Goal: Task Accomplishment & Management: Manage account settings

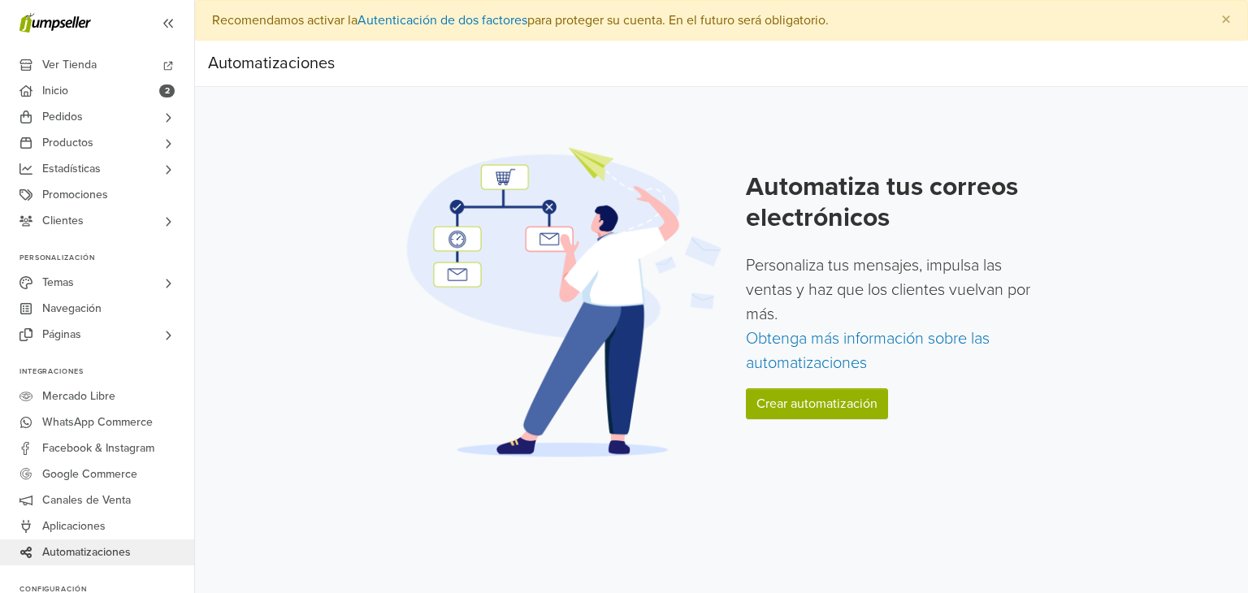
drag, startPoint x: 945, startPoint y: 246, endPoint x: 1083, endPoint y: 495, distance: 284.4
click at [1081, 496] on div "Preferencias Suscripción Salir × Recomendamos activar la Autenticación de dos f…" at bounding box center [721, 296] width 1053 height 593
click at [827, 407] on link "Crear automatización" at bounding box center [817, 403] width 142 height 31
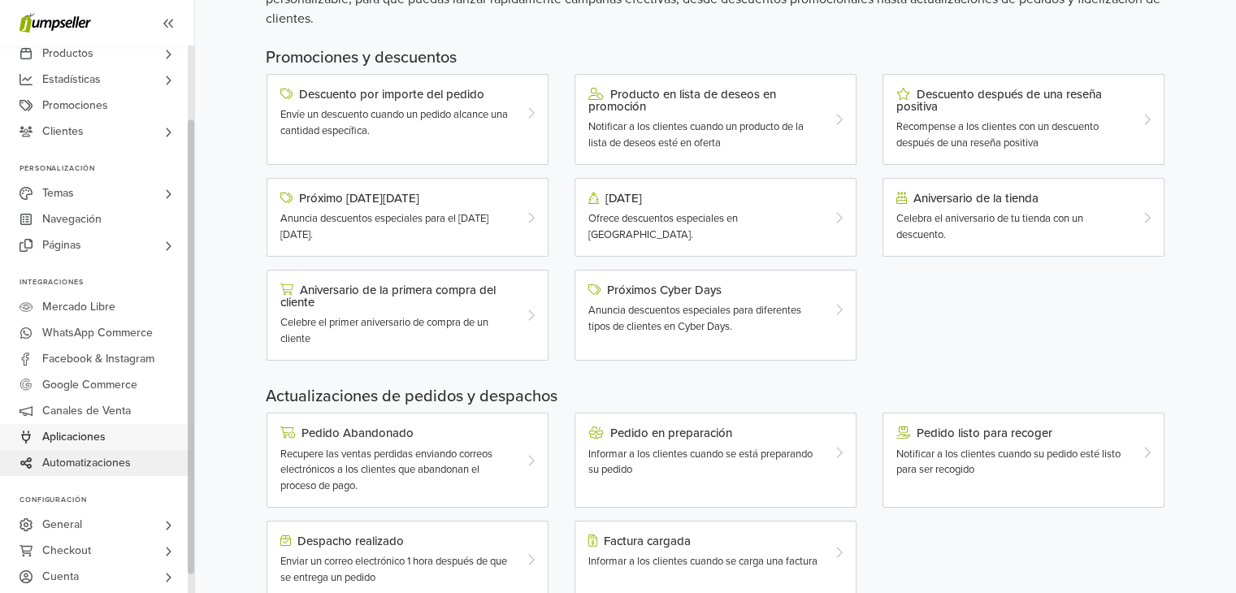
scroll to position [81, 0]
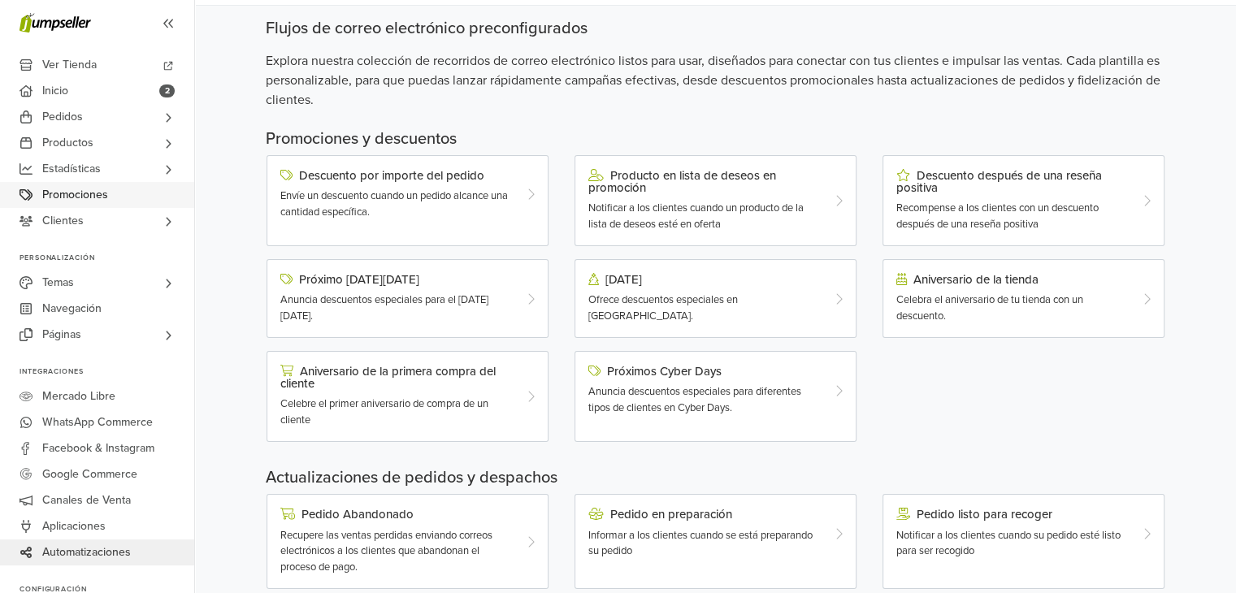
click at [103, 192] on span "Promociones" at bounding box center [75, 195] width 66 height 26
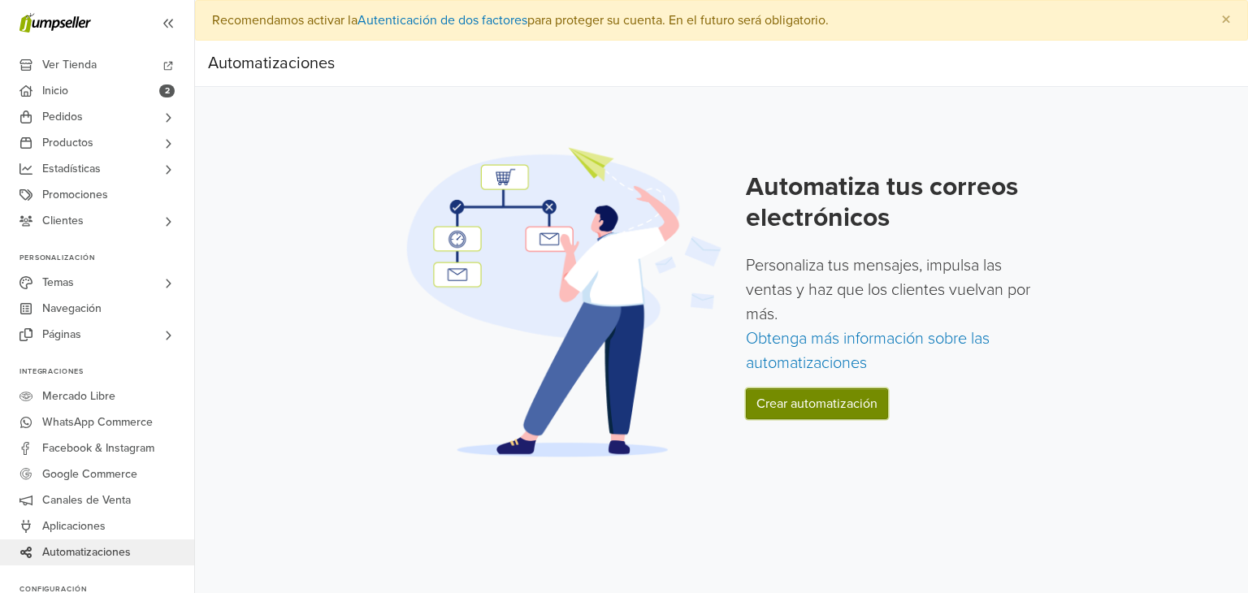
click at [848, 395] on link "Crear automatización" at bounding box center [817, 403] width 142 height 31
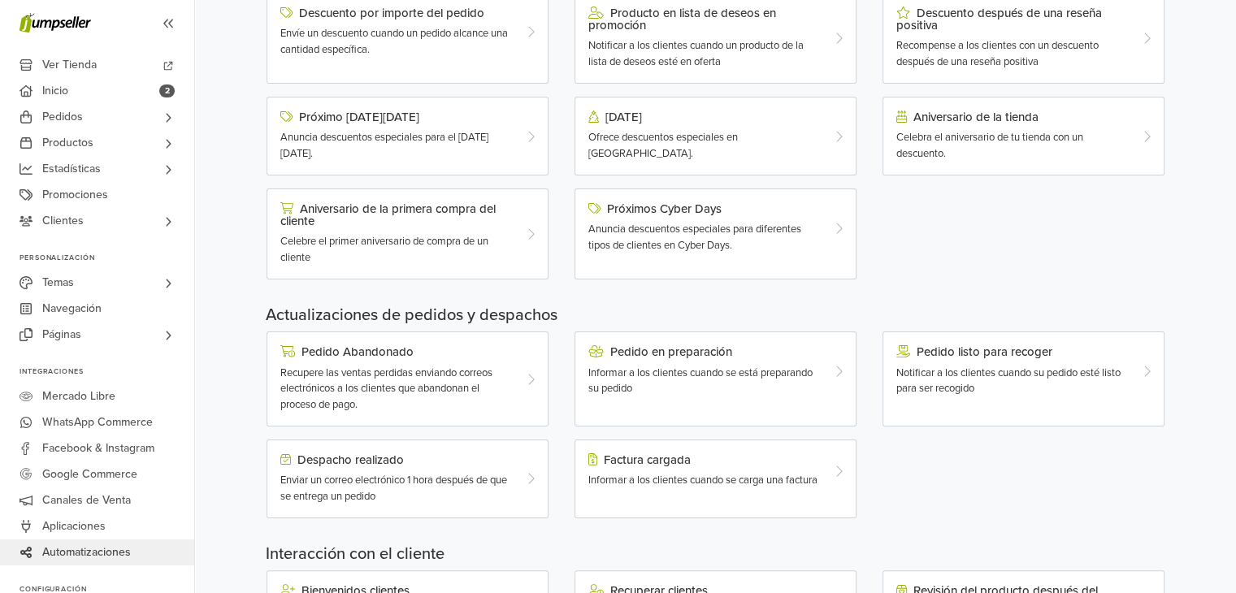
scroll to position [325, 0]
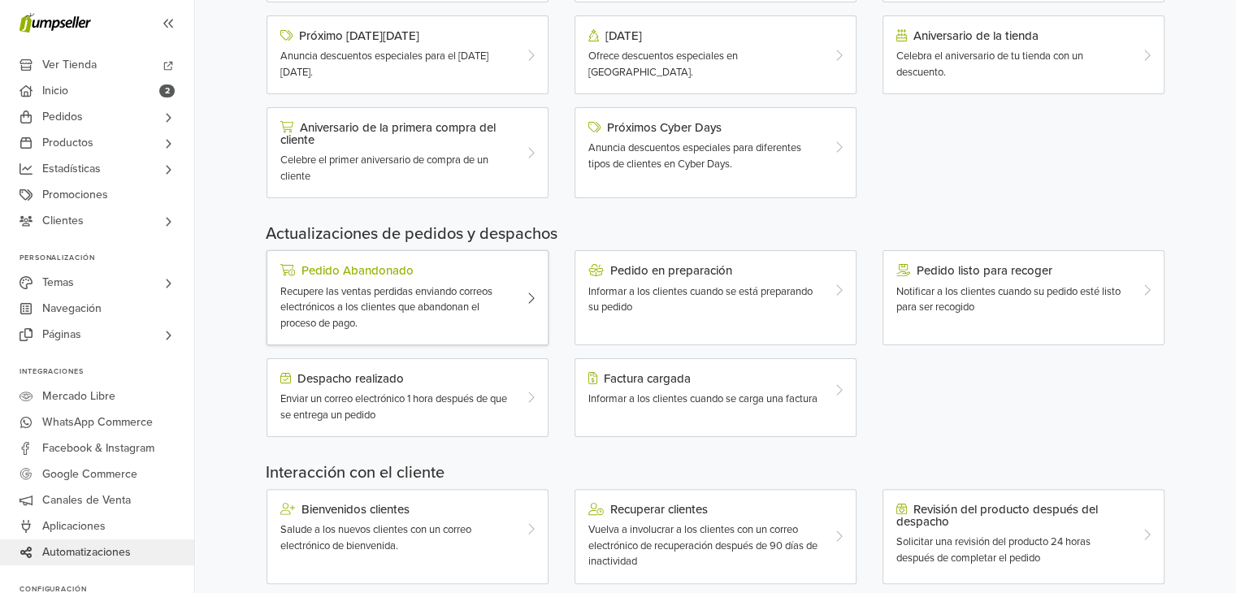
click at [392, 302] on span "Recupere las ventas perdidas enviando correos electrónicos a los clientes que a…" at bounding box center [386, 307] width 212 height 45
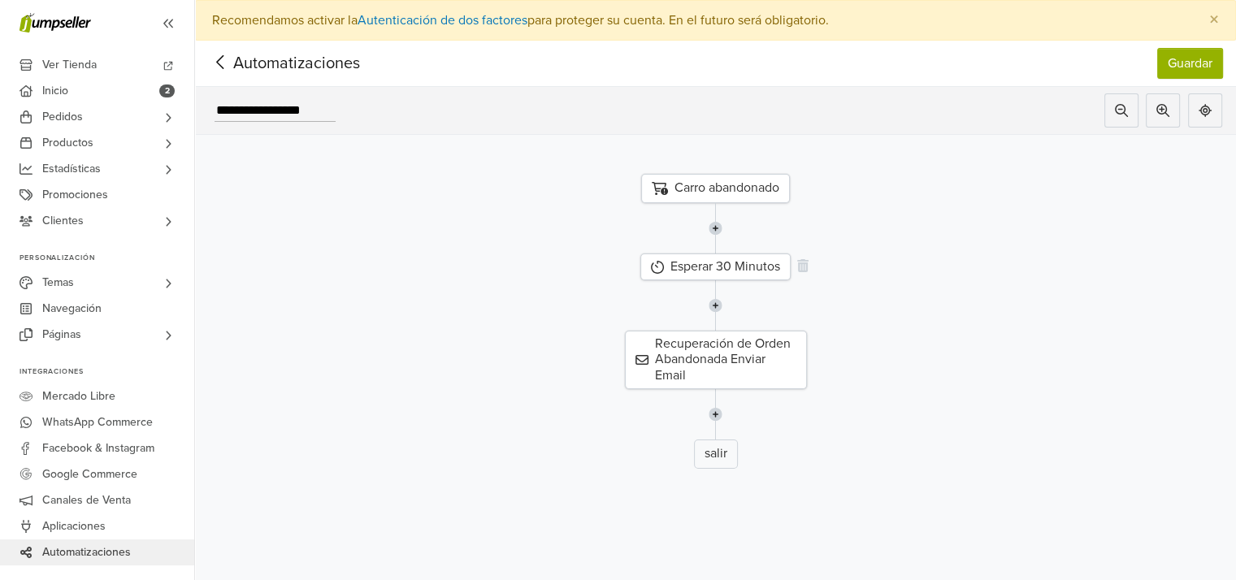
click at [735, 268] on div "Esperar 30 Minutos" at bounding box center [715, 267] width 150 height 27
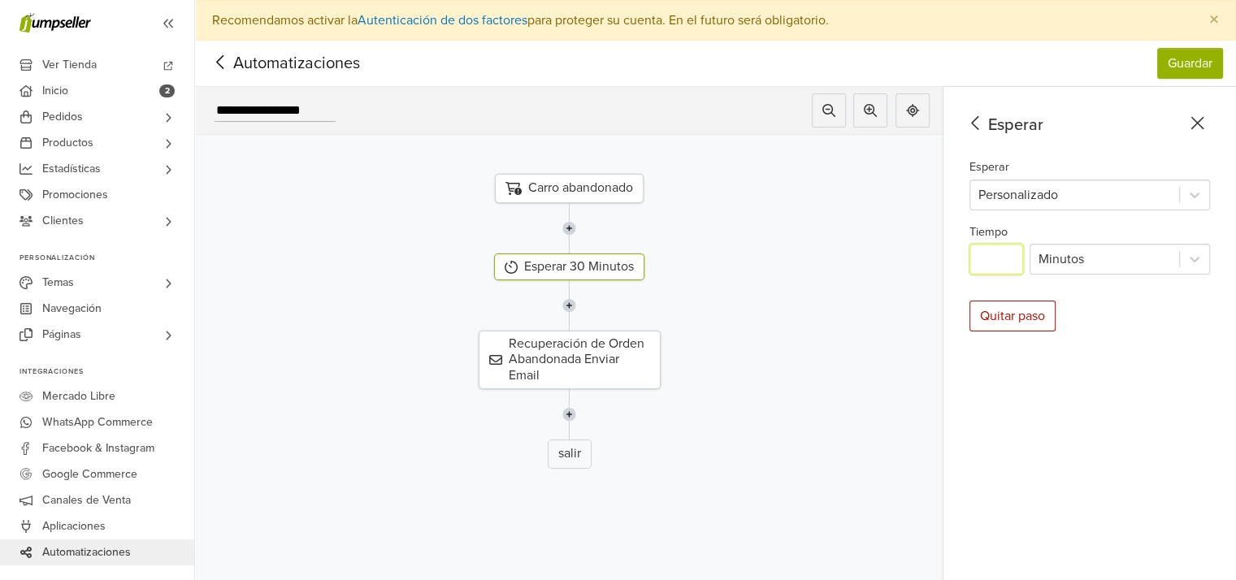
click at [999, 249] on input "**" at bounding box center [996, 259] width 54 height 31
type input "**"
click at [739, 389] on div at bounding box center [569, 414] width 773 height 50
click at [605, 360] on div "Recuperación de Orden Abandonada Enviar Email" at bounding box center [570, 360] width 182 height 59
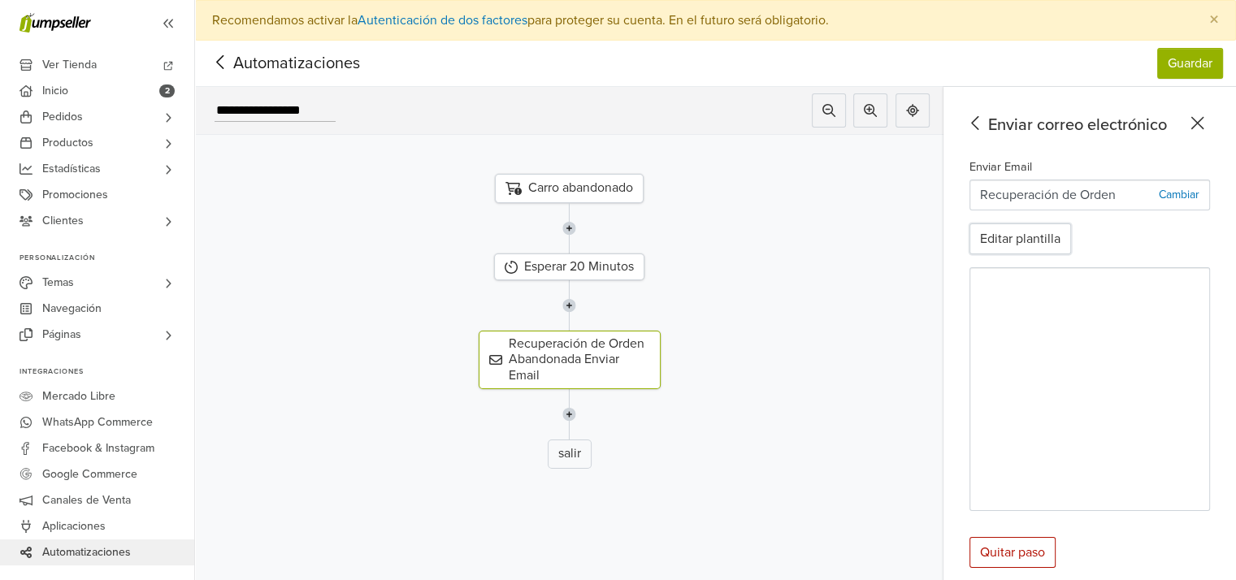
click at [1034, 237] on button "Editar plantilla" at bounding box center [1020, 238] width 102 height 31
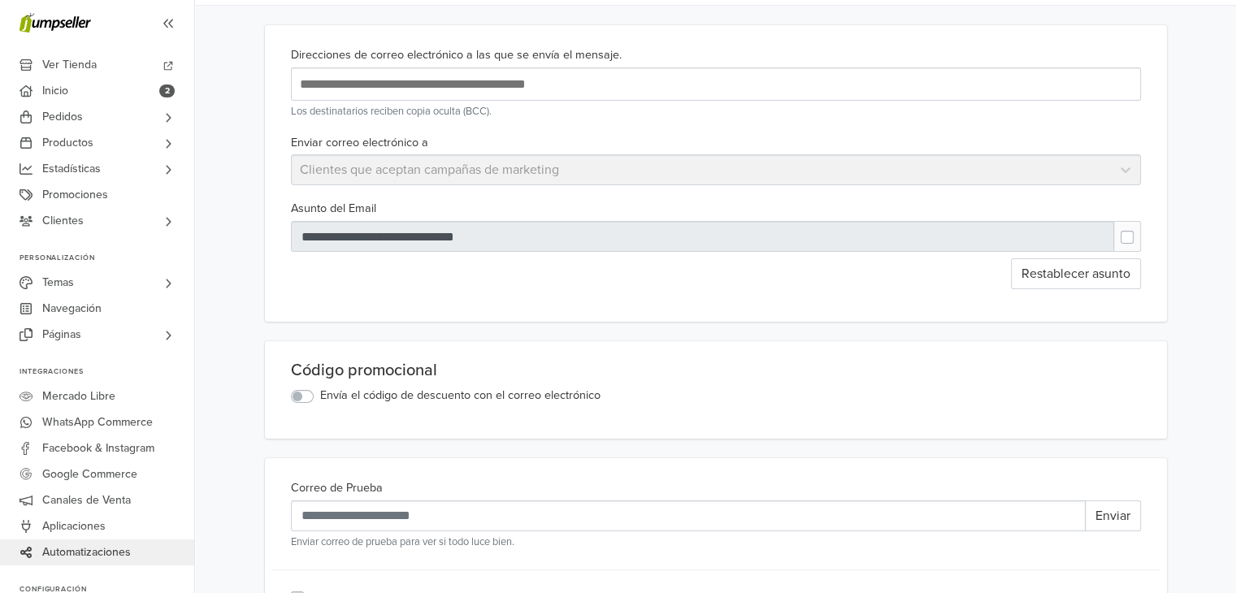
scroll to position [163, 0]
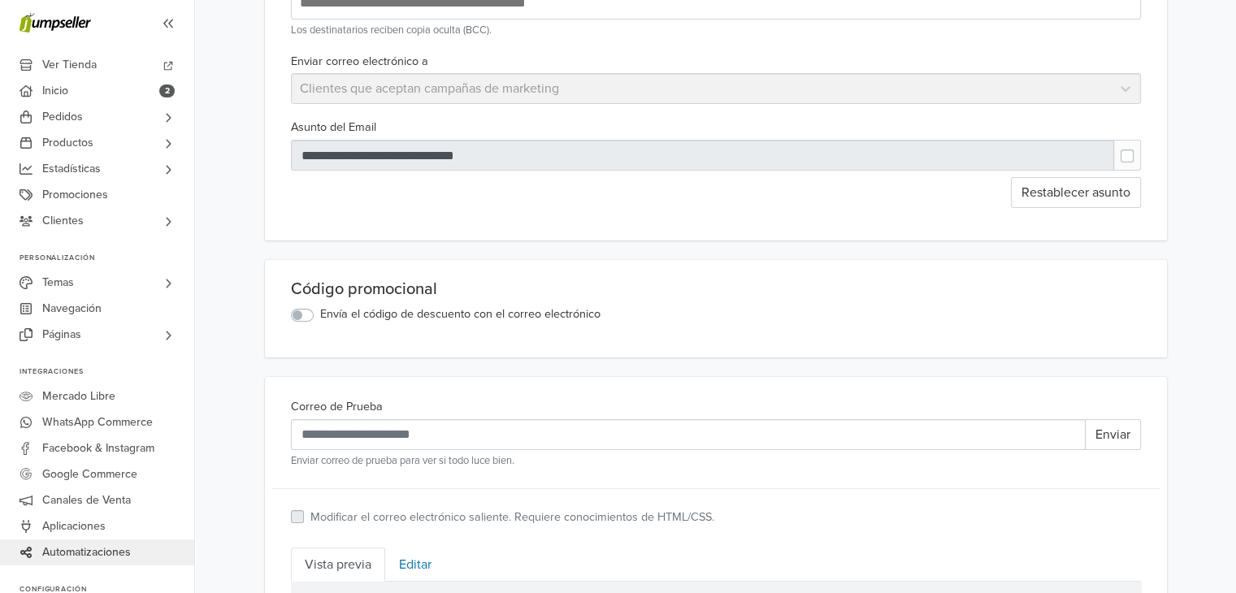
click at [320, 315] on label "Envía el código de descuento con el correo electrónico" at bounding box center [460, 315] width 280 height 18
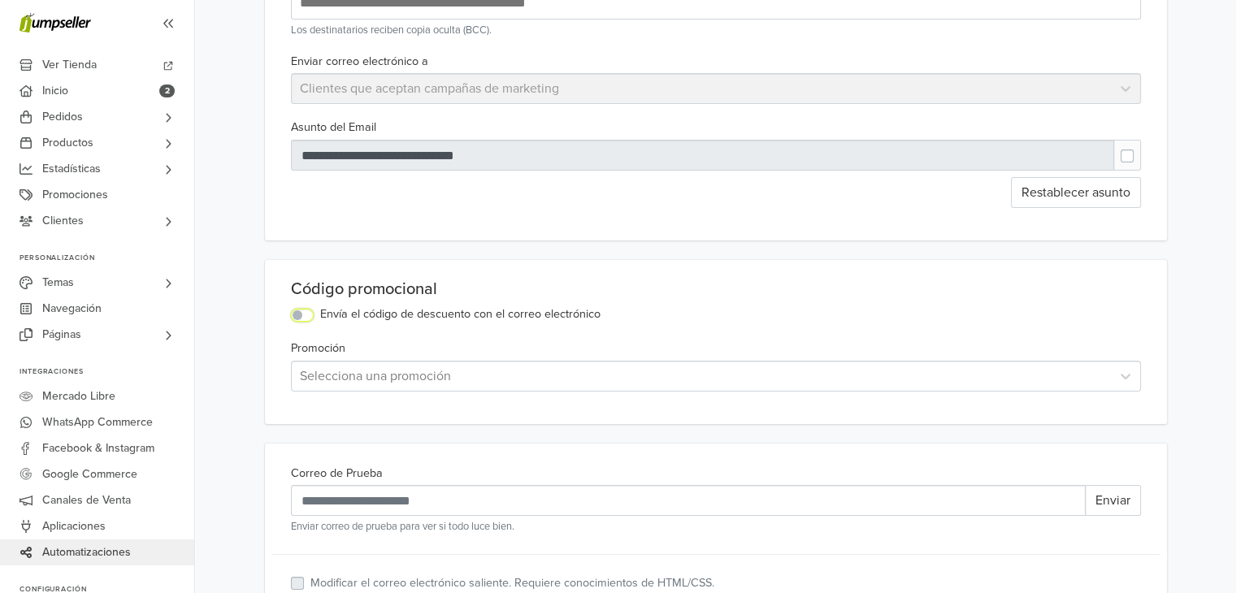
scroll to position [244, 0]
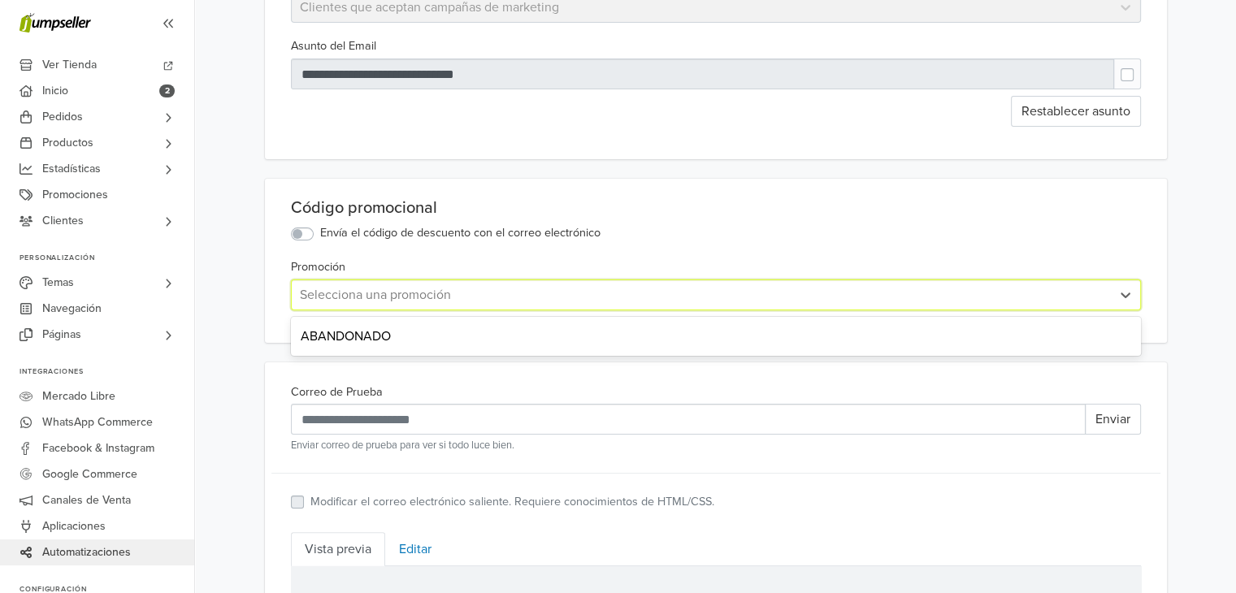
click at [400, 293] on div at bounding box center [701, 295] width 803 height 23
paste input "******"
type input "******"
click at [397, 297] on div at bounding box center [701, 295] width 803 height 23
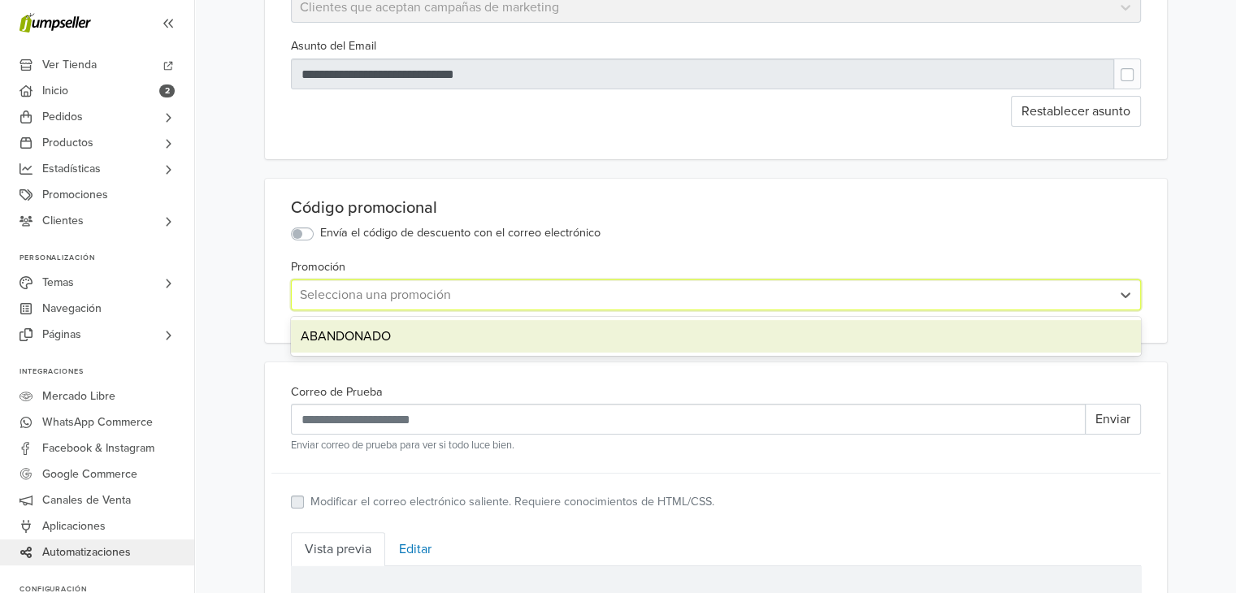
click at [384, 331] on div "ABANDONADO" at bounding box center [716, 336] width 850 height 33
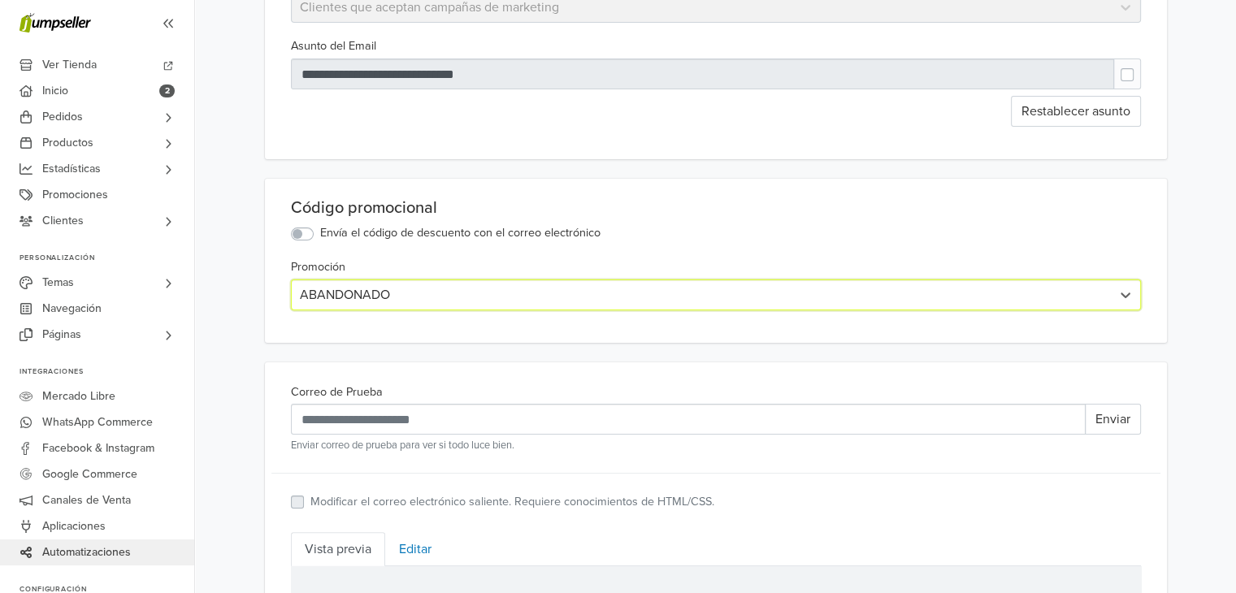
scroll to position [0, 0]
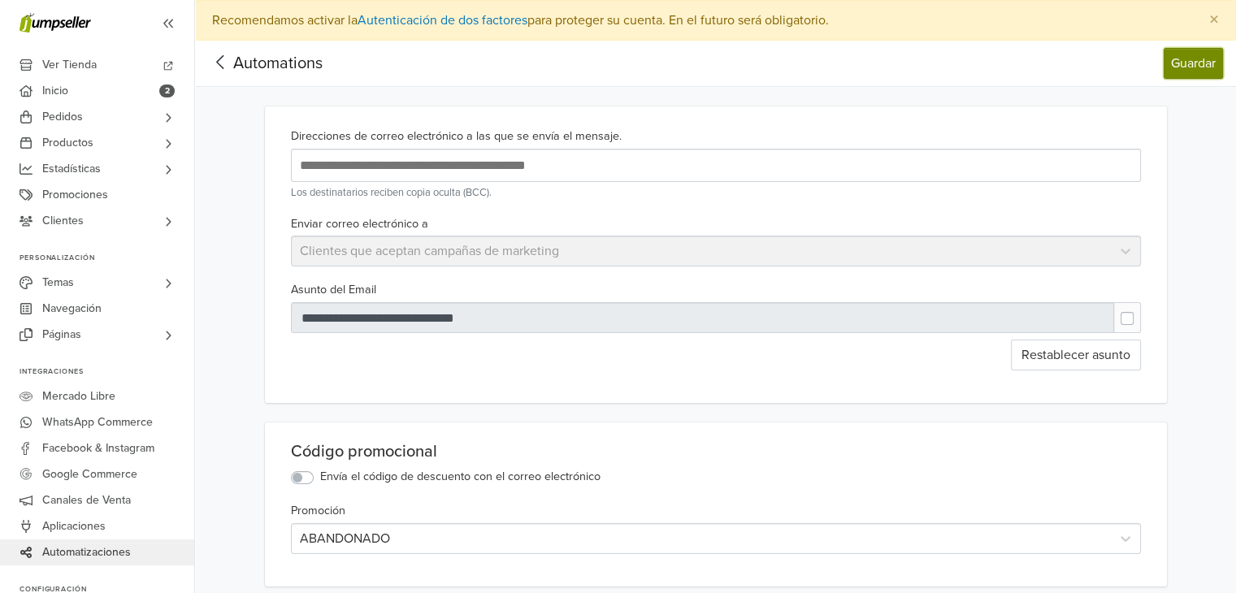
click at [1184, 63] on button "Guardar" at bounding box center [1193, 63] width 59 height 31
click at [783, 247] on div "Enviar correo electrónico a Clientes que aceptan campañas de marketing" at bounding box center [715, 241] width 863 height 54
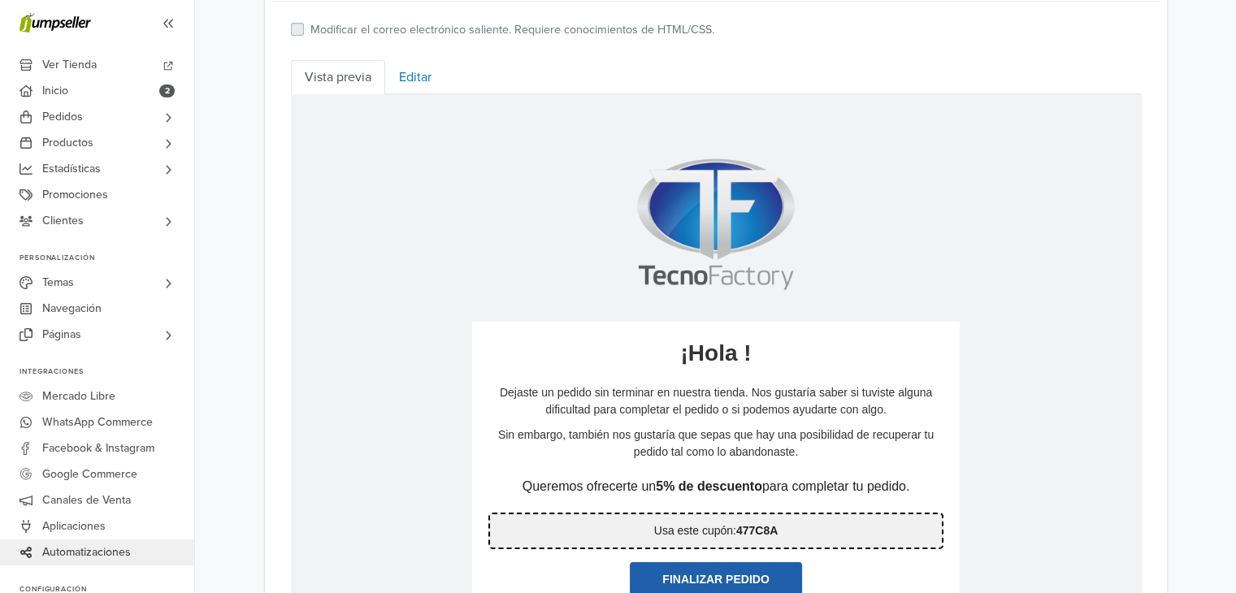
scroll to position [406, 0]
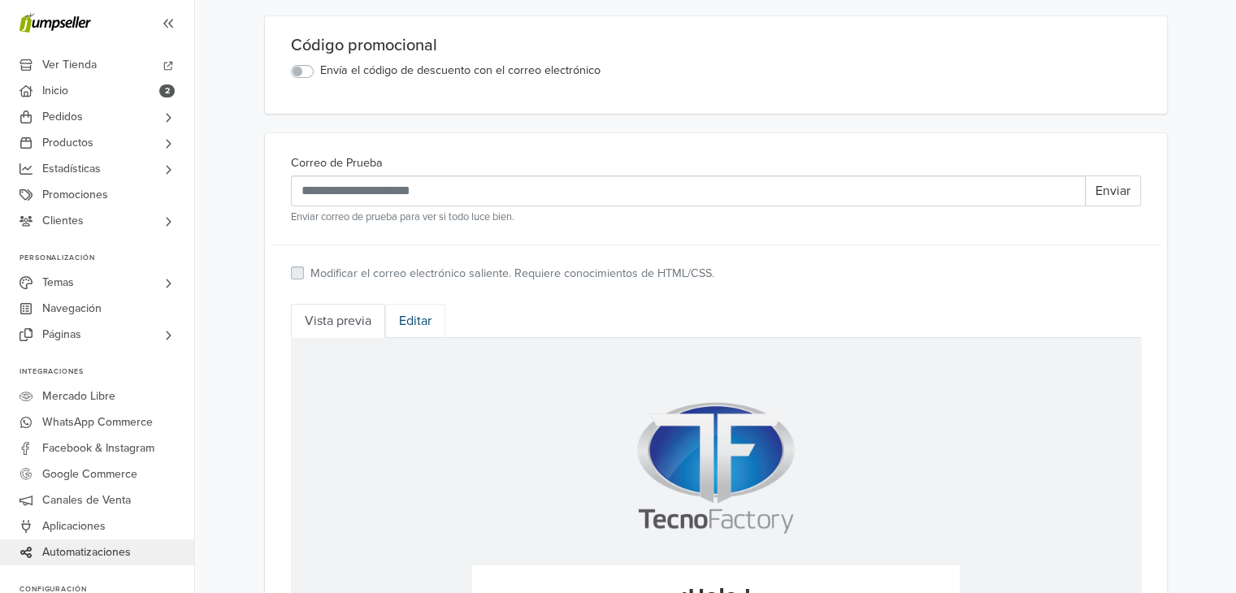
click at [426, 318] on link "Editar" at bounding box center [415, 321] width 60 height 34
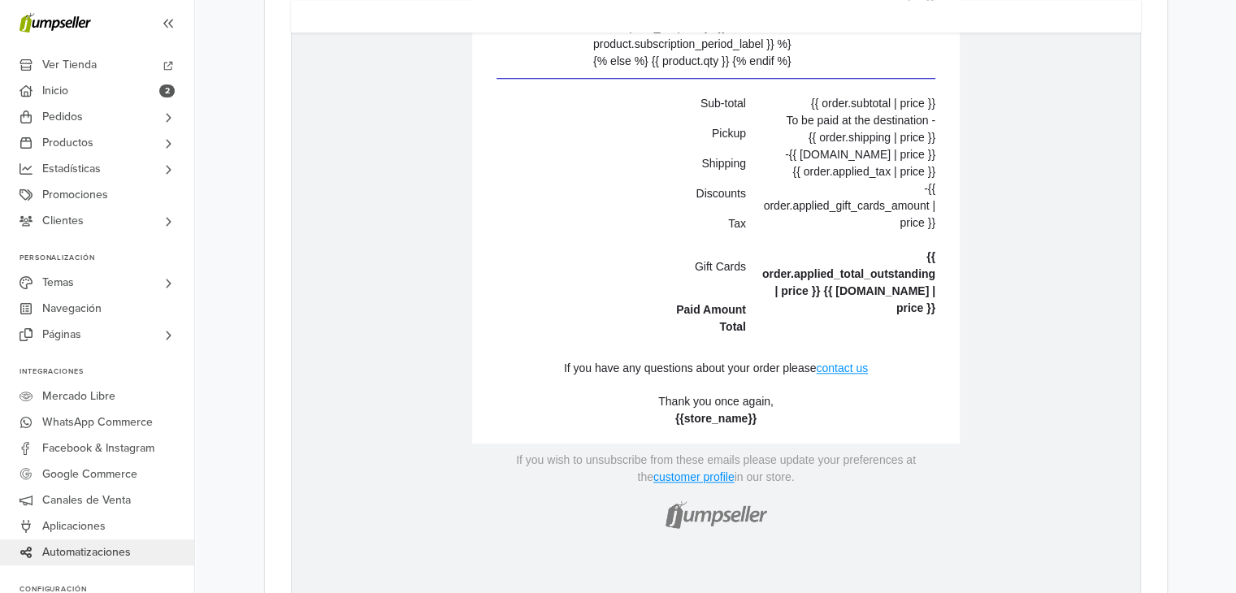
scroll to position [1523, 0]
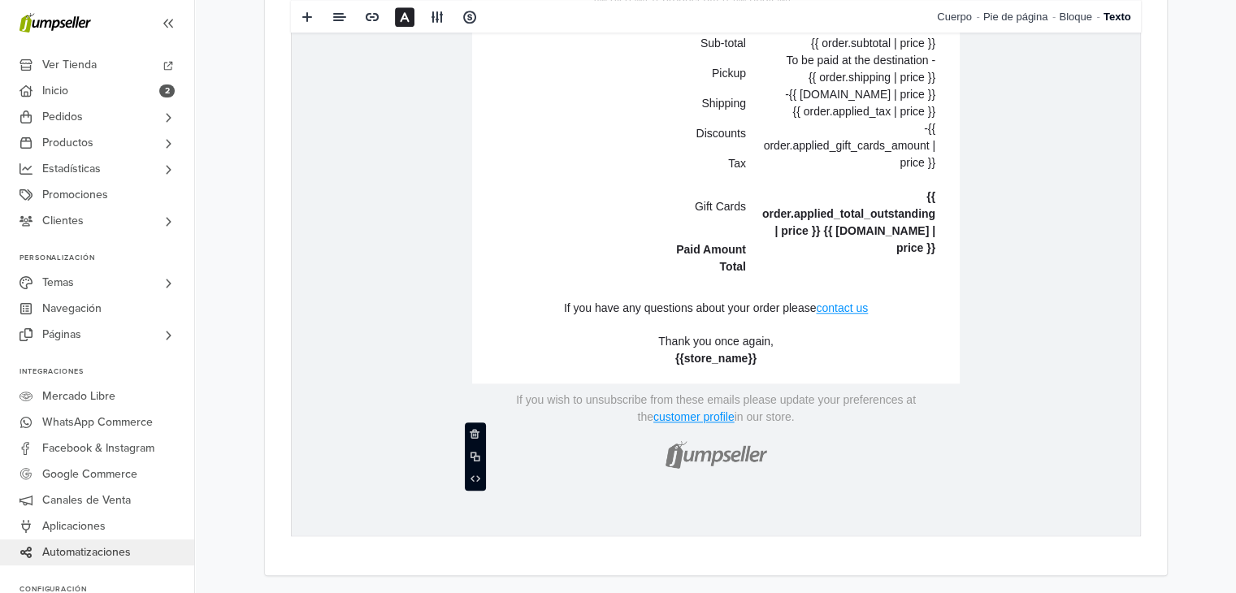
click at [728, 455] on img at bounding box center [715, 452] width 114 height 53
click at [755, 460] on img at bounding box center [715, 452] width 114 height 53
click at [713, 457] on img at bounding box center [715, 452] width 114 height 53
click at [467, 433] on span at bounding box center [476, 434] width 20 height 24
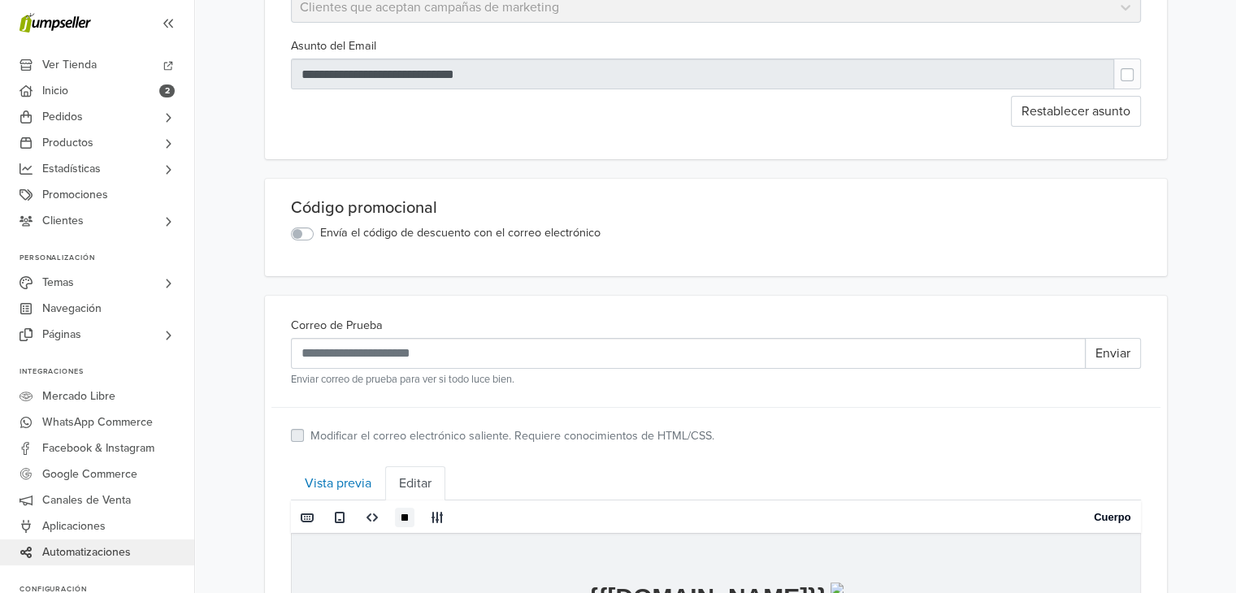
scroll to position [0, 0]
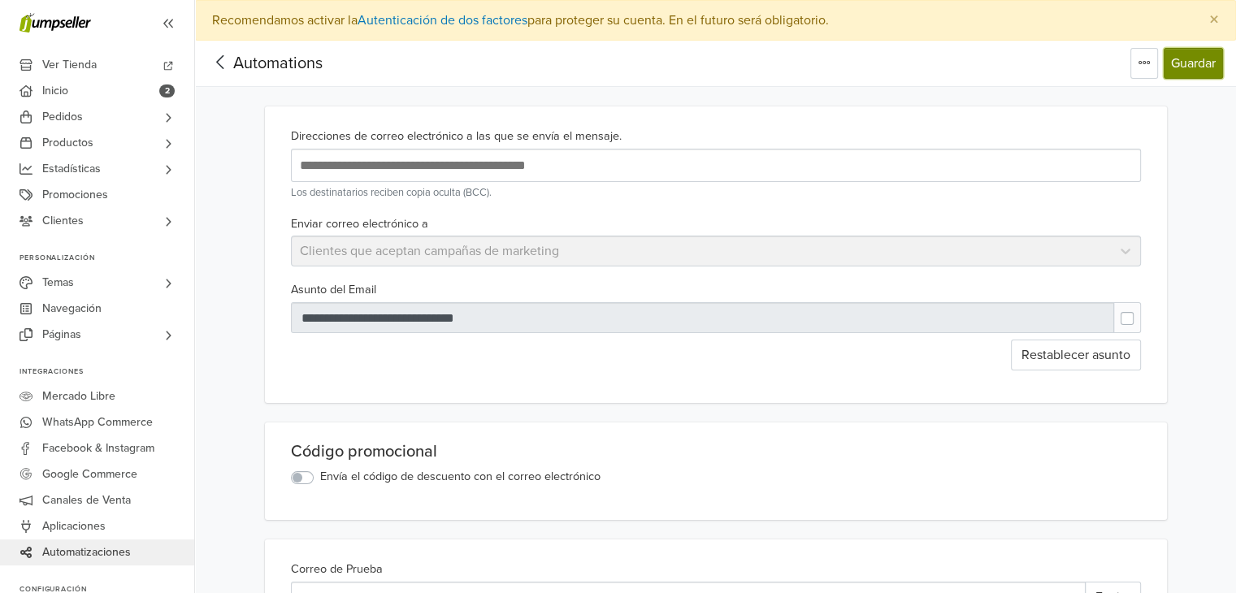
click at [1179, 72] on button "Guardar" at bounding box center [1193, 63] width 59 height 31
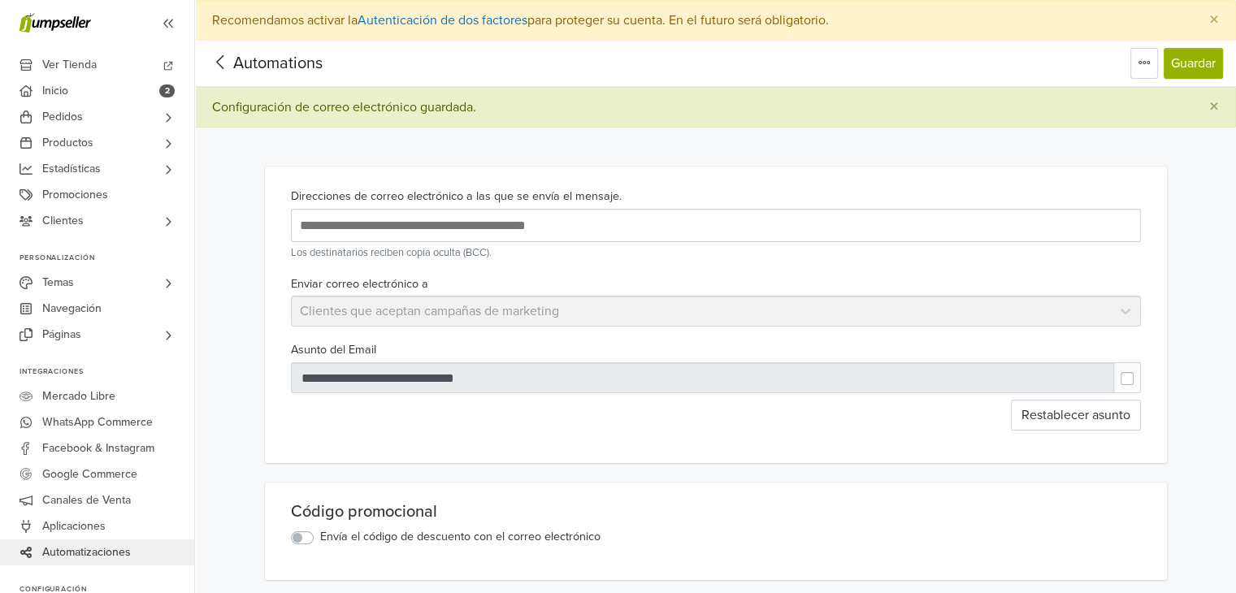
click at [1140, 371] on label at bounding box center [1140, 371] width 0 height 0
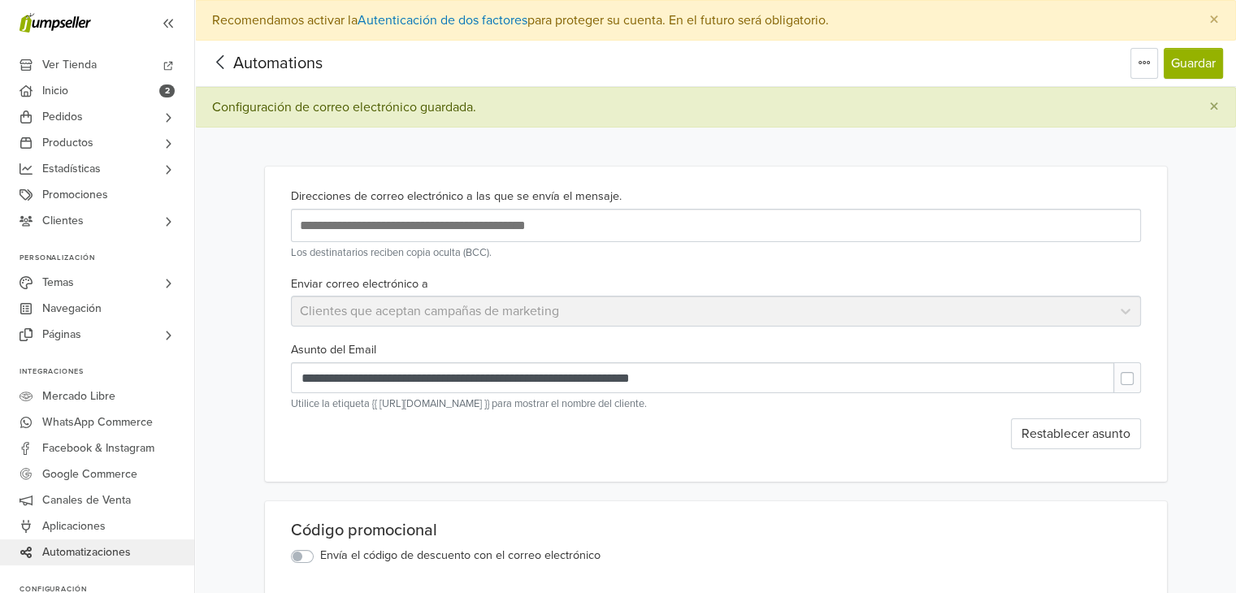
click at [1140, 371] on label at bounding box center [1140, 371] width 0 height 0
type input "**********"
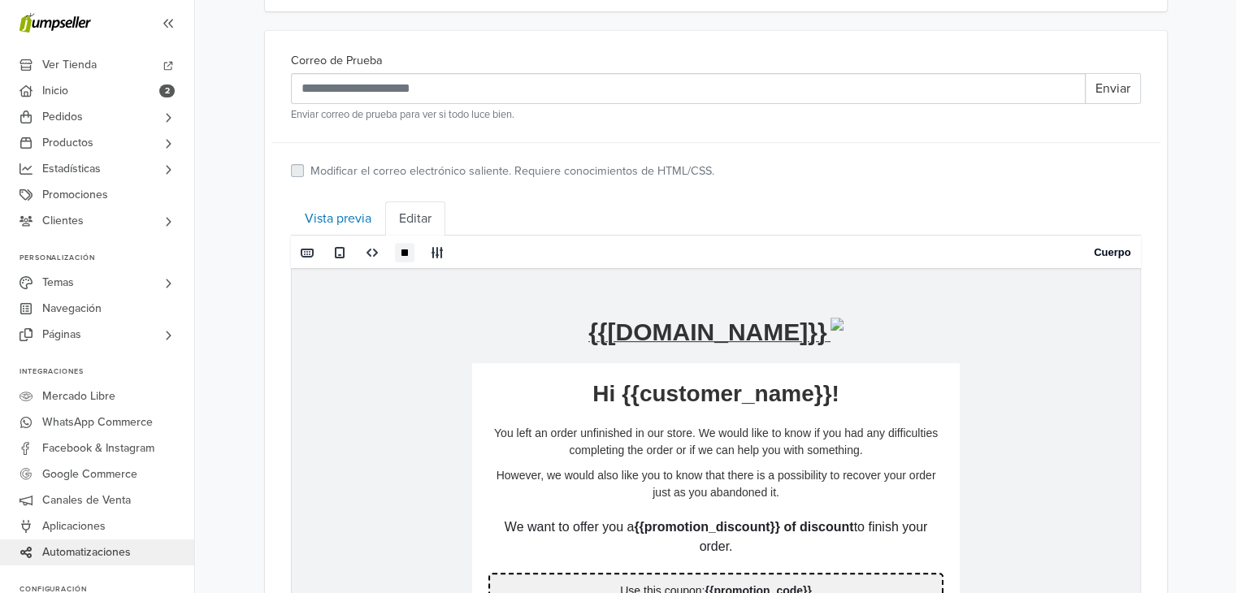
scroll to position [325, 0]
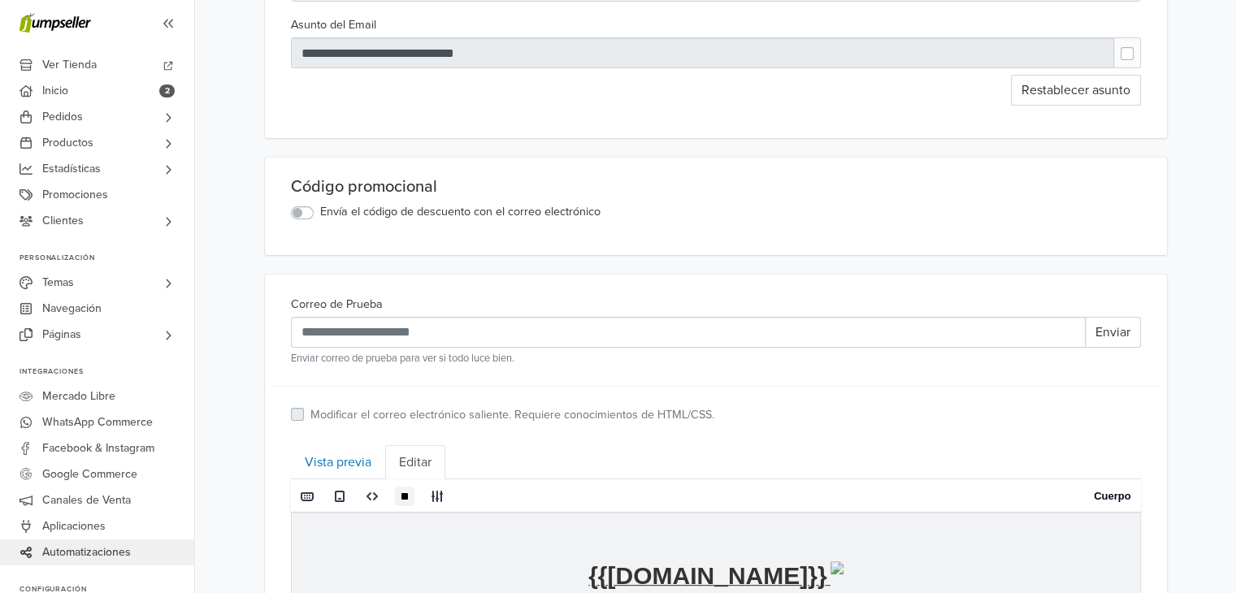
click at [320, 215] on label "Envía el código de descuento con el correo electrónico" at bounding box center [460, 212] width 280 height 18
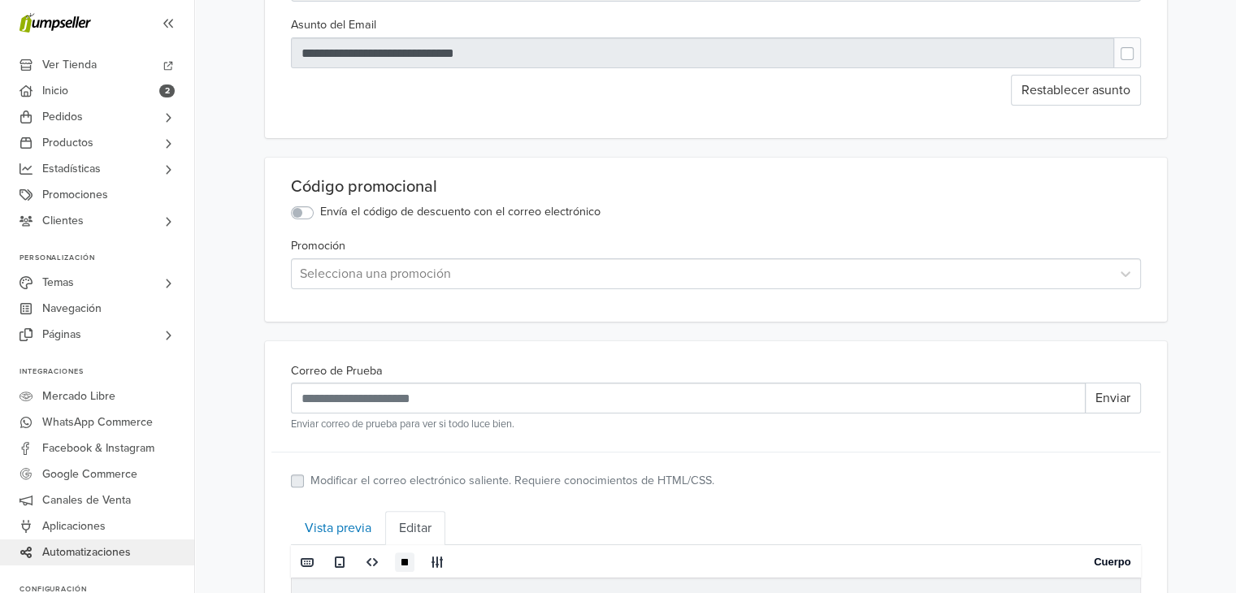
click at [401, 277] on div at bounding box center [701, 273] width 803 height 23
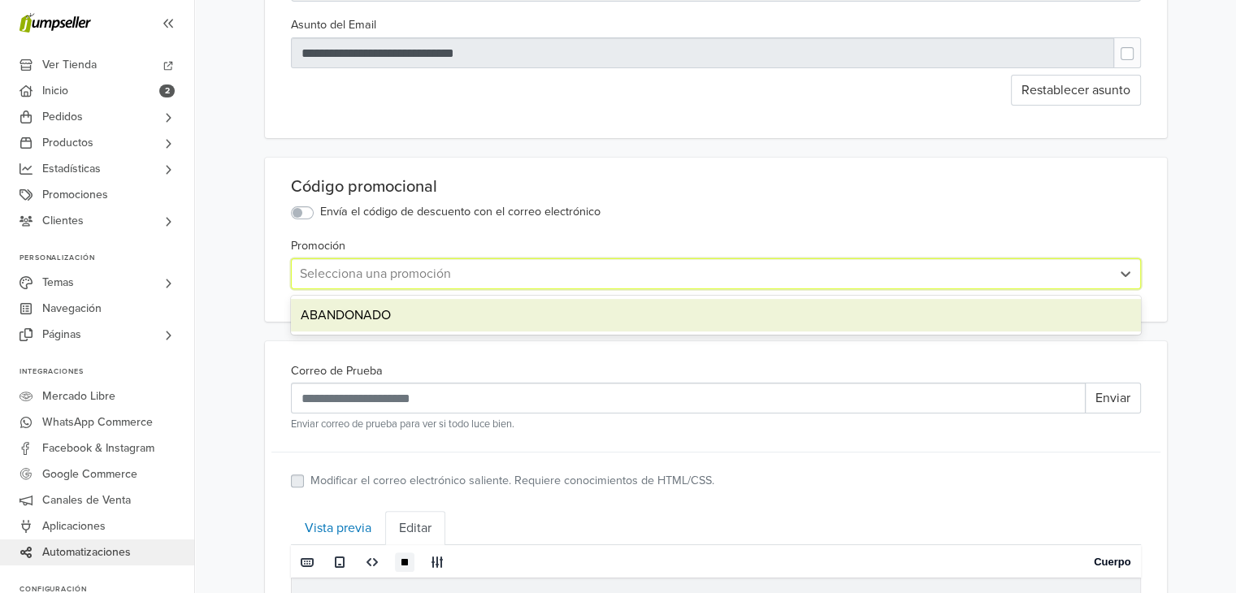
click at [407, 304] on div "ABANDONADO" at bounding box center [716, 315] width 850 height 33
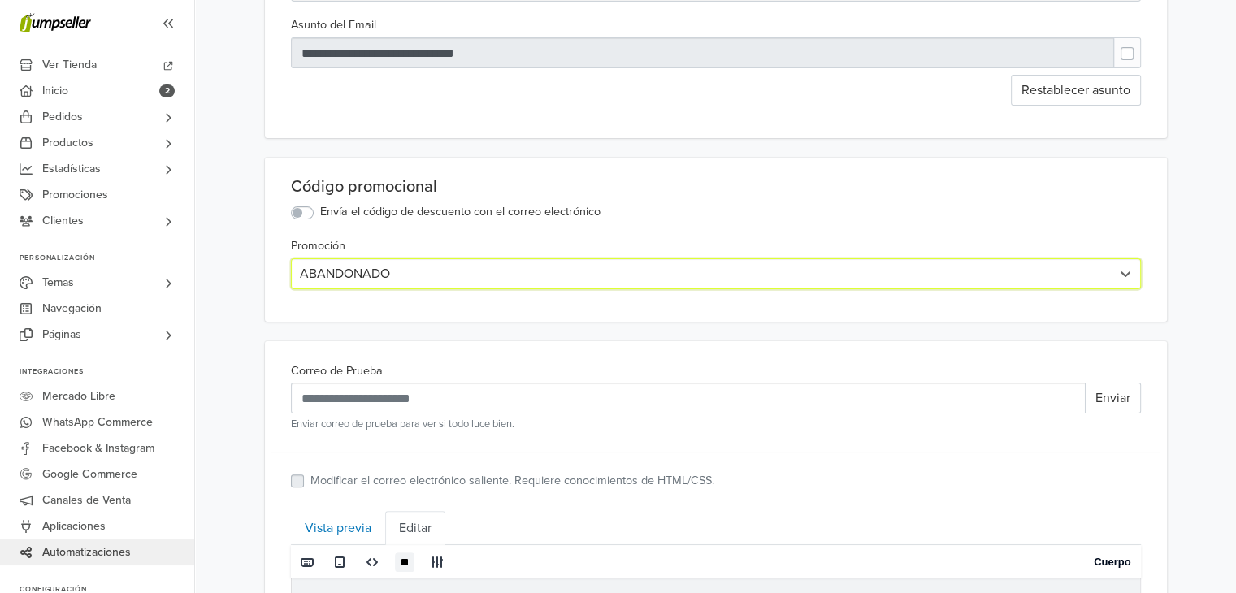
scroll to position [0, 0]
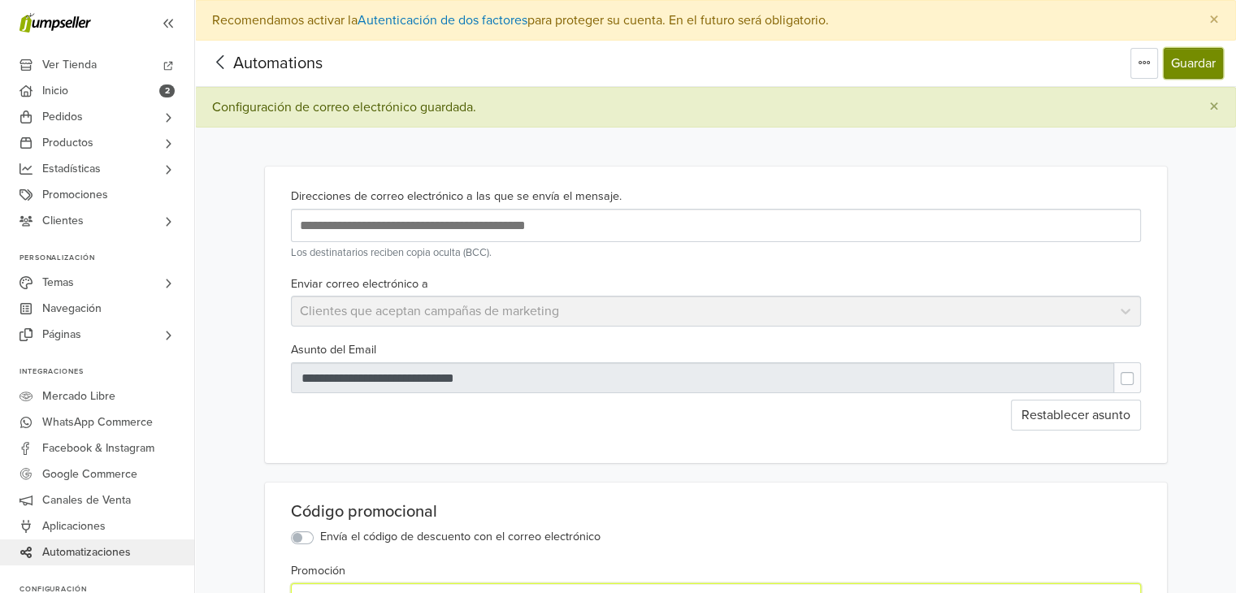
click at [1177, 63] on button "Guardar" at bounding box center [1193, 63] width 59 height 31
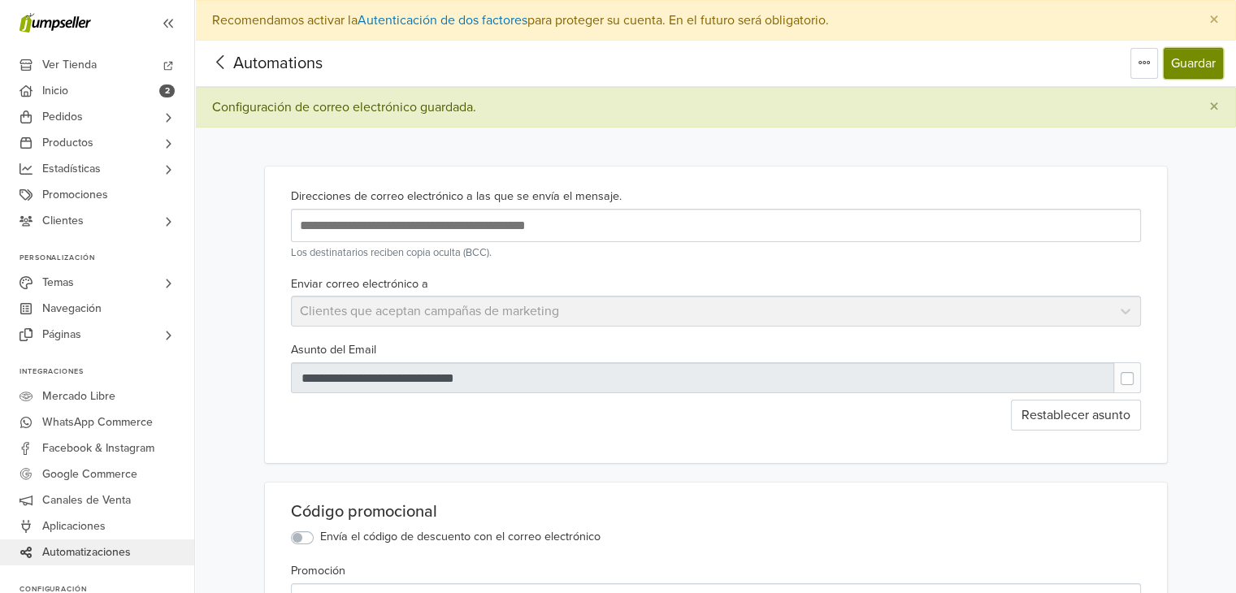
scroll to position [569, 0]
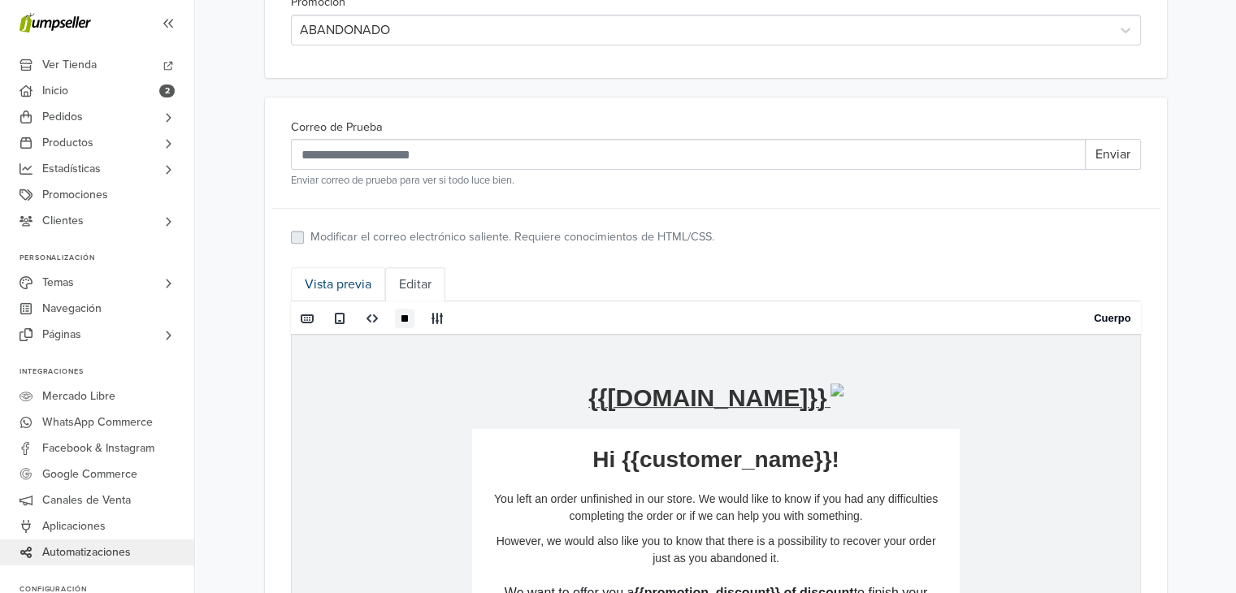
click at [351, 279] on link "Vista previa" at bounding box center [338, 284] width 94 height 34
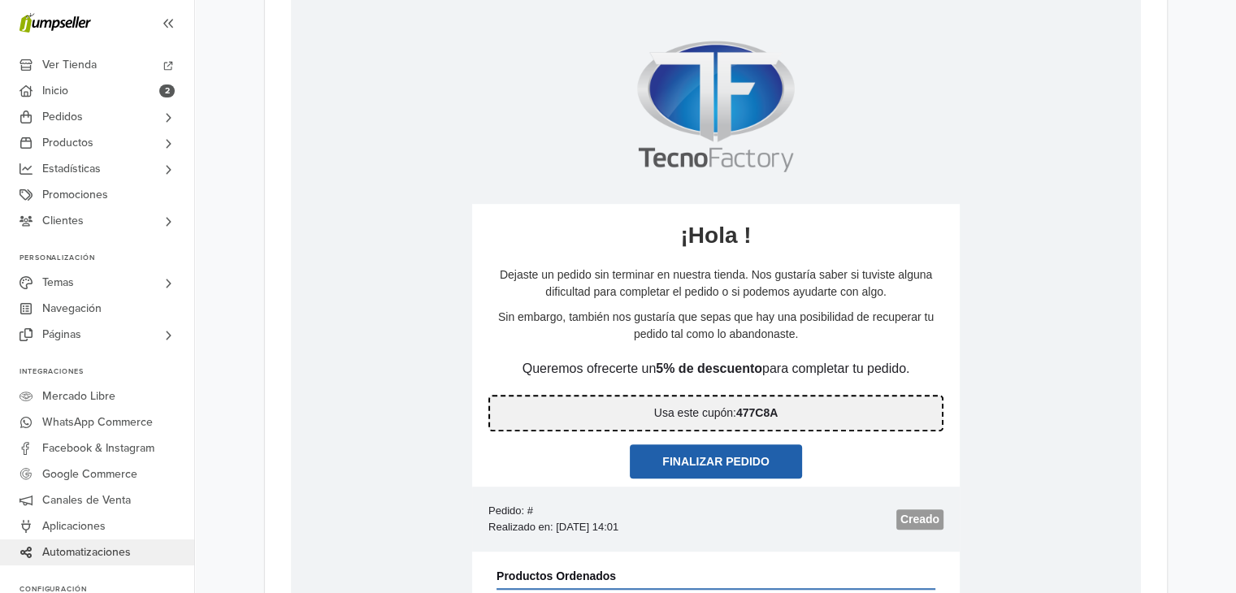
scroll to position [325, 0]
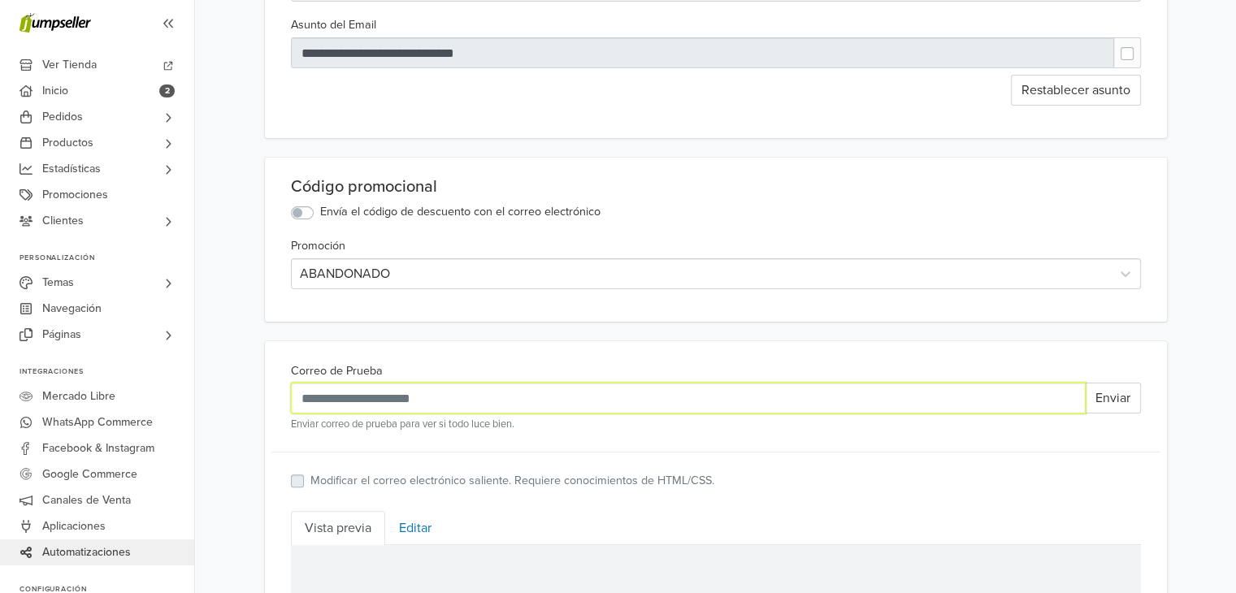
click at [481, 401] on input "Correo de Prueba" at bounding box center [688, 398] width 795 height 31
type input "**********"
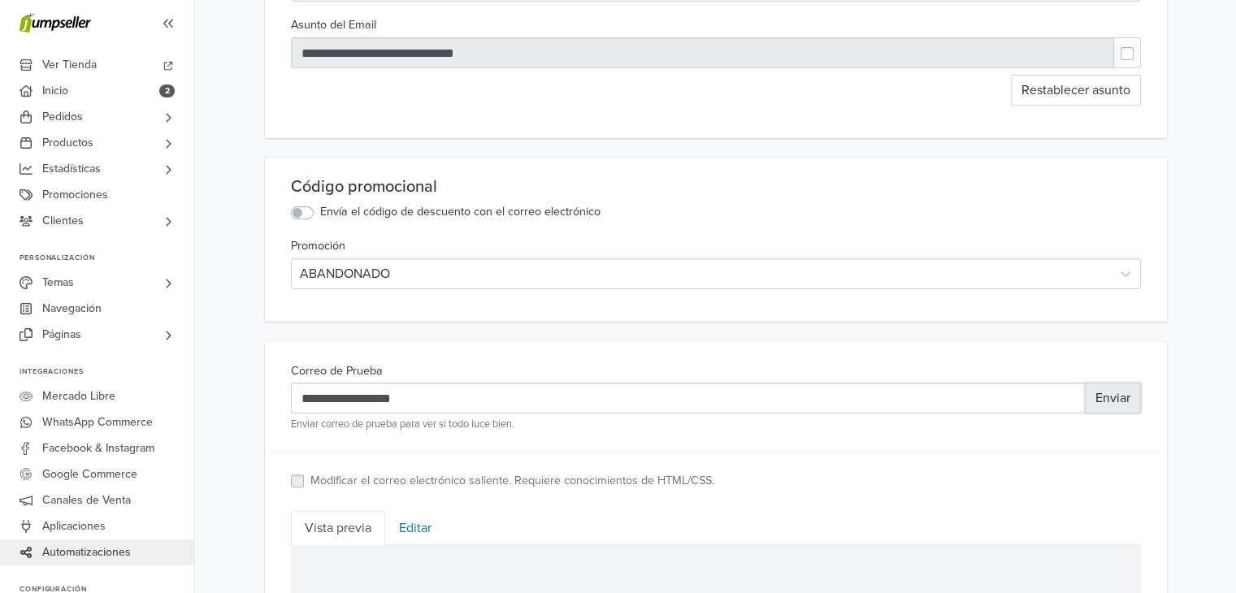
click at [1116, 397] on button "Enviar" at bounding box center [1113, 398] width 56 height 31
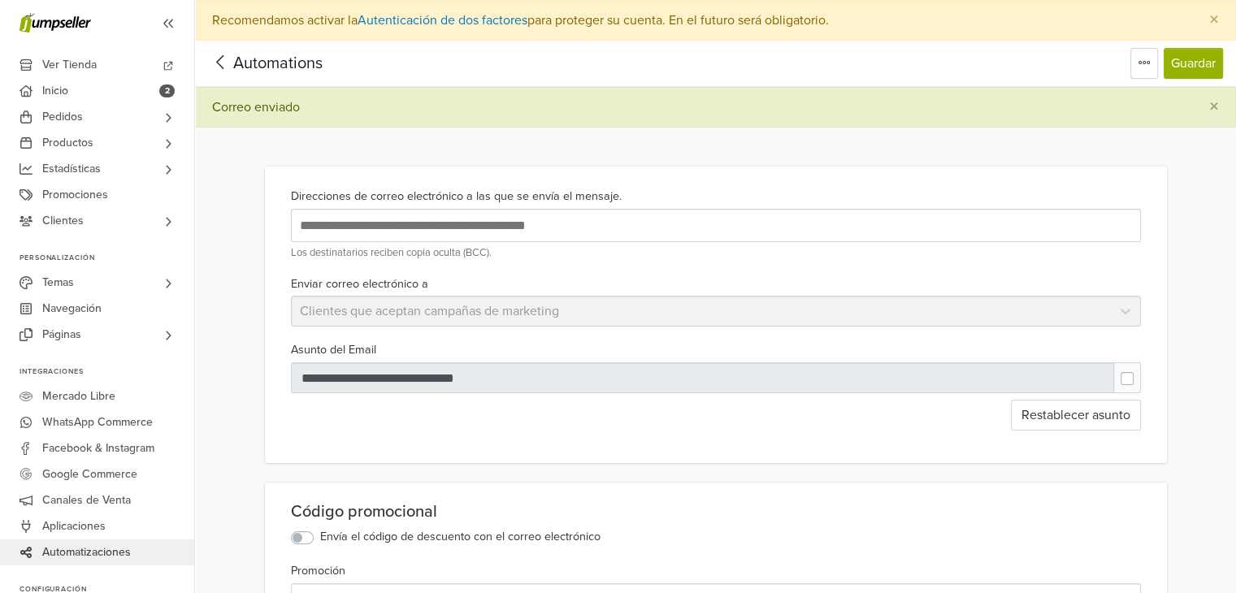
click at [220, 63] on icon at bounding box center [220, 62] width 25 height 20
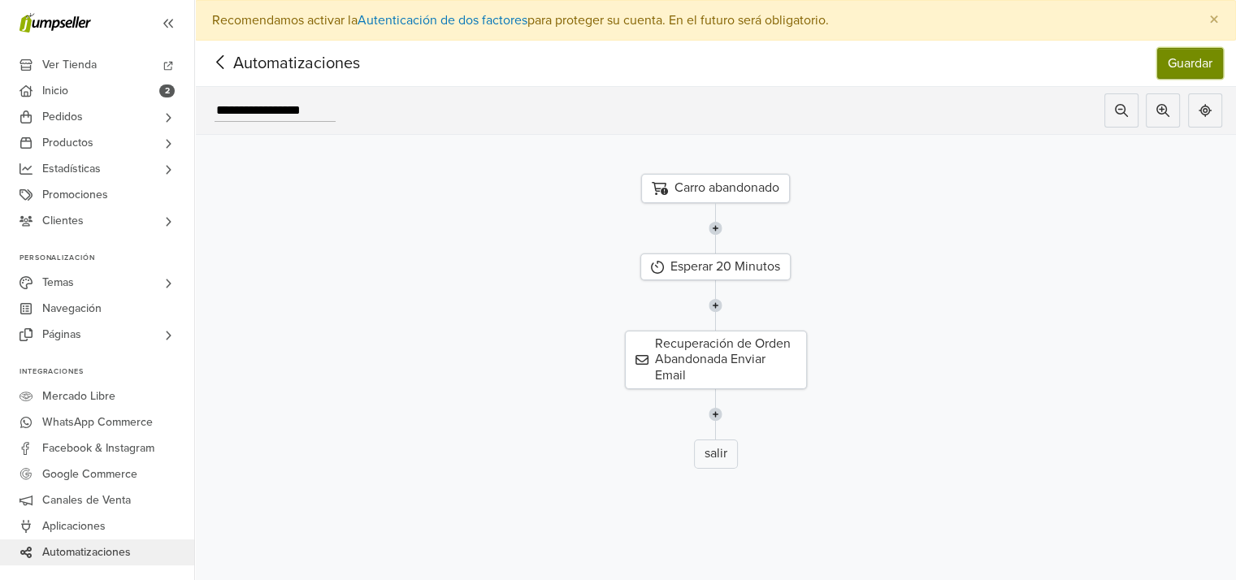
click at [1201, 66] on button "Guardar" at bounding box center [1190, 63] width 66 height 31
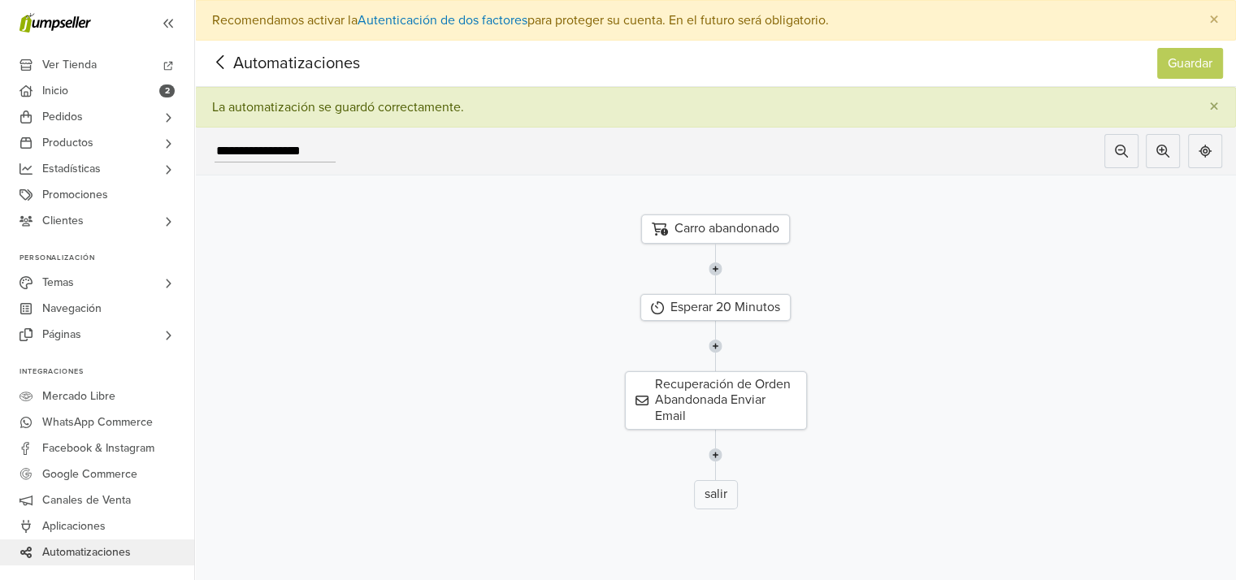
click at [218, 69] on icon at bounding box center [220, 62] width 25 height 20
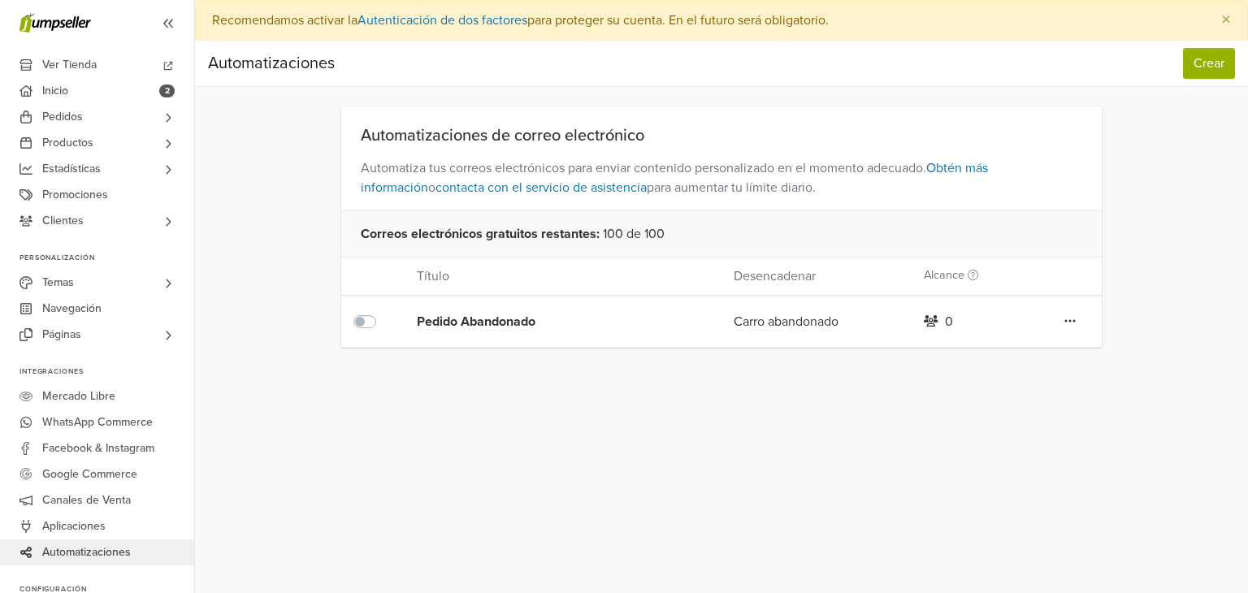
click at [520, 322] on div "Pedido Abandonado" at bounding box center [544, 322] width 254 height 20
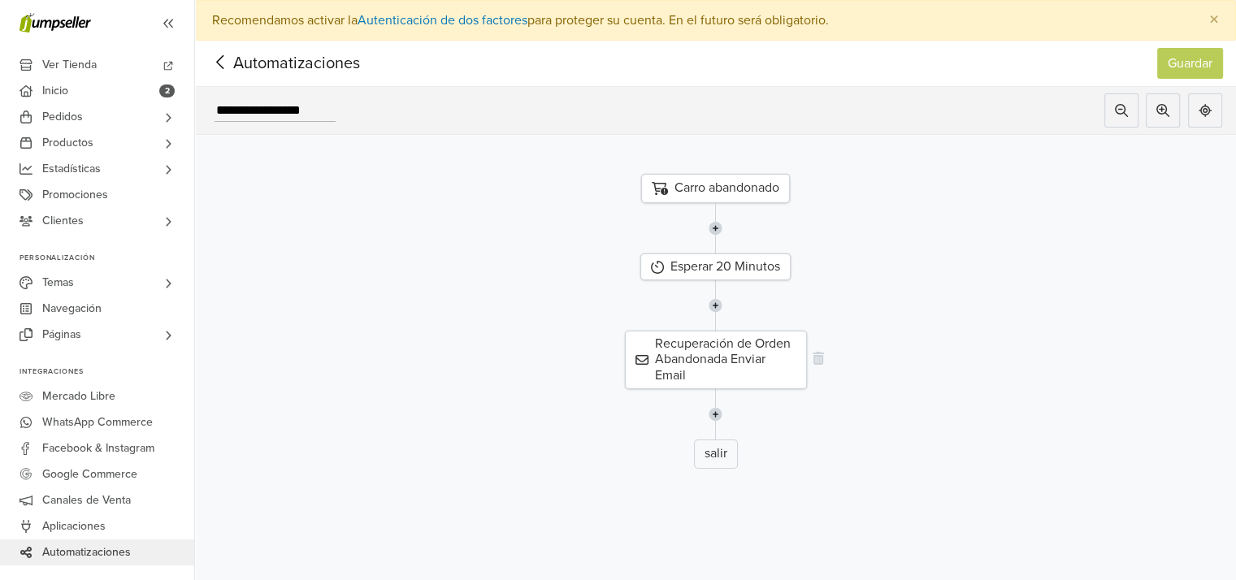
click at [742, 355] on div "Recuperación de Orden Abandonada Enviar Email" at bounding box center [716, 360] width 182 height 59
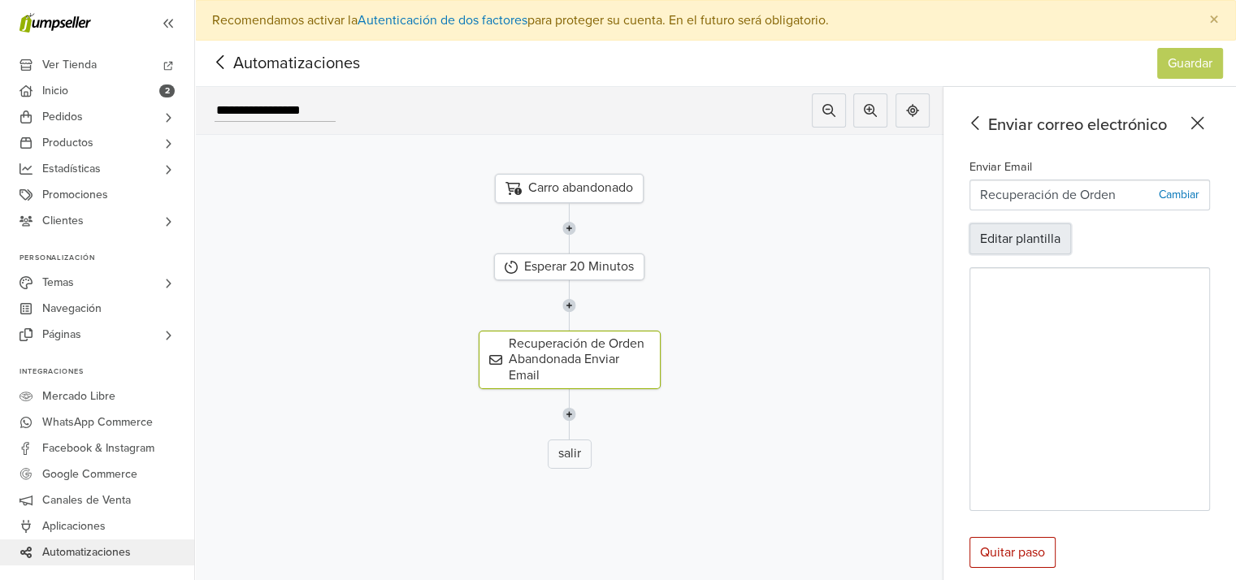
click at [1056, 232] on button "Editar plantilla" at bounding box center [1020, 238] width 102 height 31
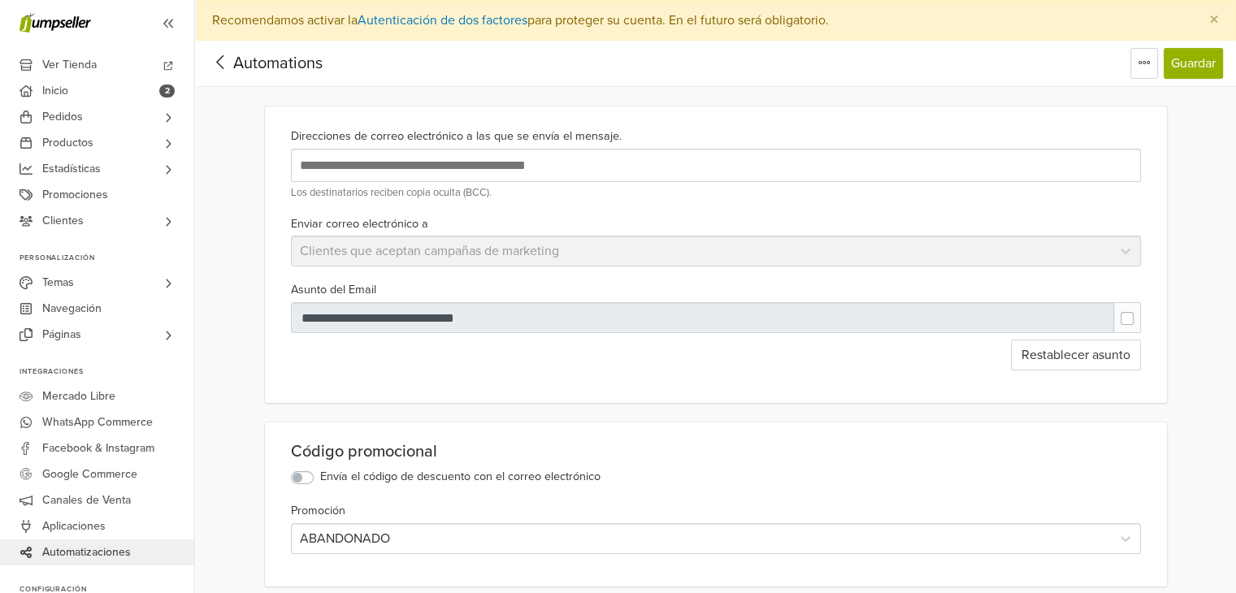
click at [224, 56] on icon at bounding box center [220, 62] width 25 height 20
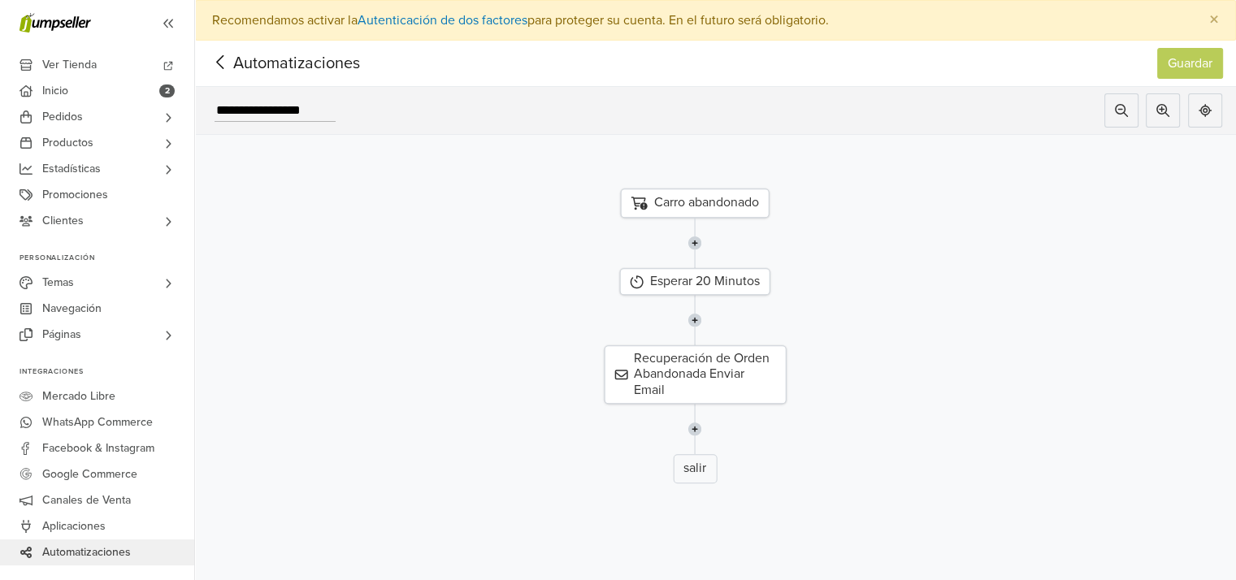
drag, startPoint x: 975, startPoint y: 252, endPoint x: 870, endPoint y: 274, distance: 107.1
click at [870, 274] on div "Esperar 20 Minutos" at bounding box center [695, 281] width 1065 height 27
click at [218, 63] on icon at bounding box center [219, 62] width 7 height 14
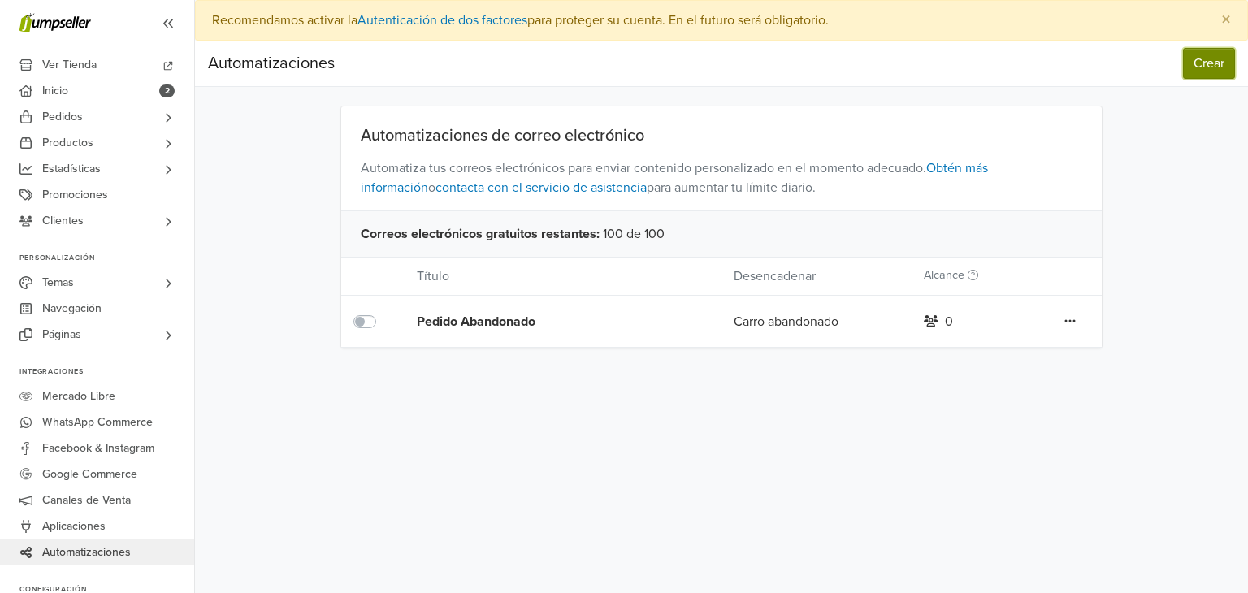
click at [1211, 64] on button "Crear" at bounding box center [1209, 63] width 52 height 31
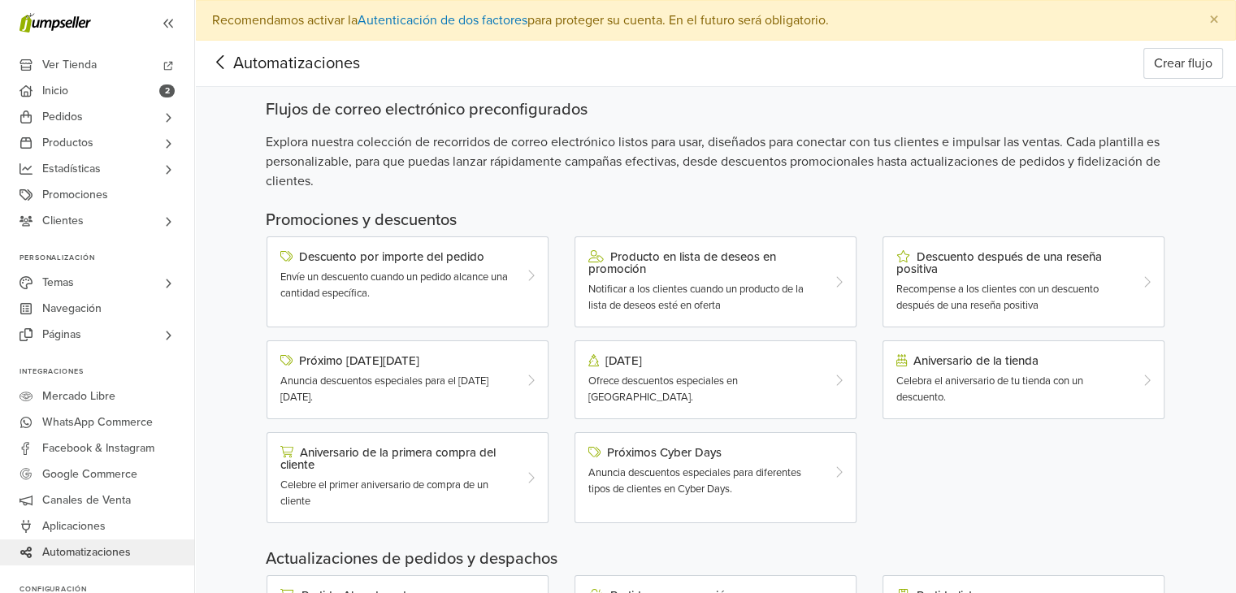
scroll to position [81, 0]
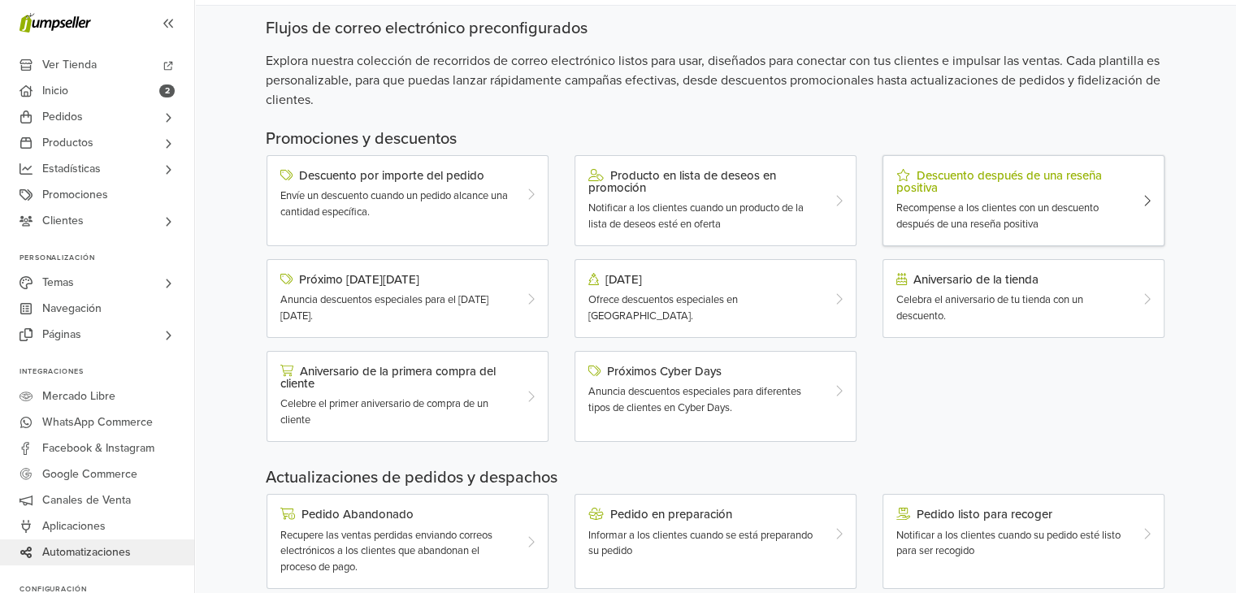
click at [941, 190] on div "Descuento después de una reseña positiva" at bounding box center [1012, 181] width 232 height 25
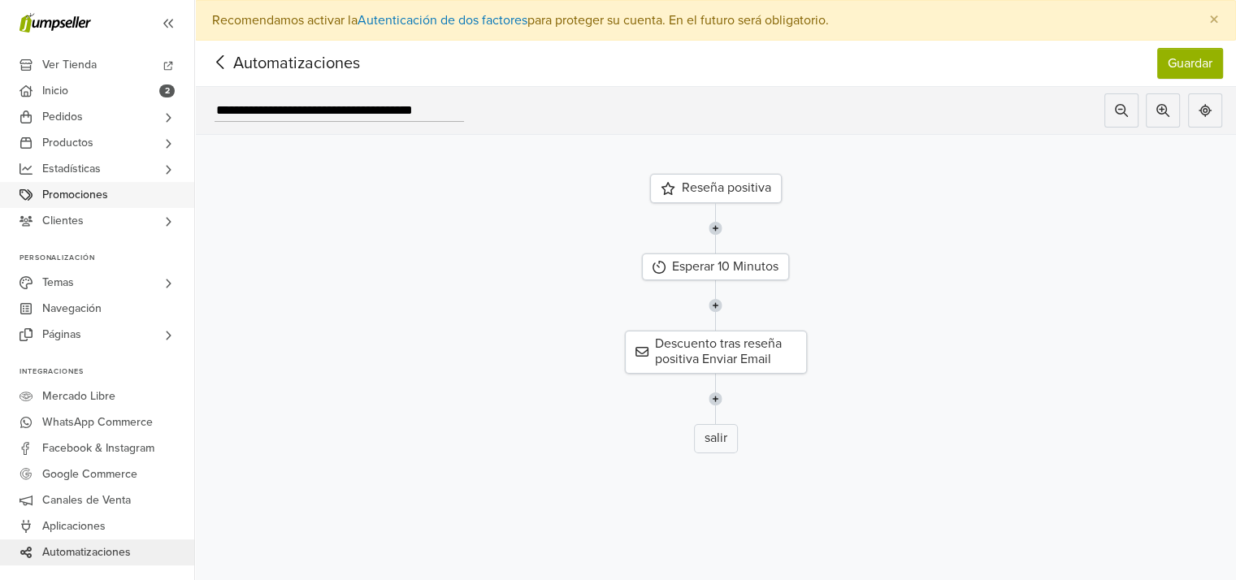
click at [106, 196] on span "Promociones" at bounding box center [75, 195] width 66 height 26
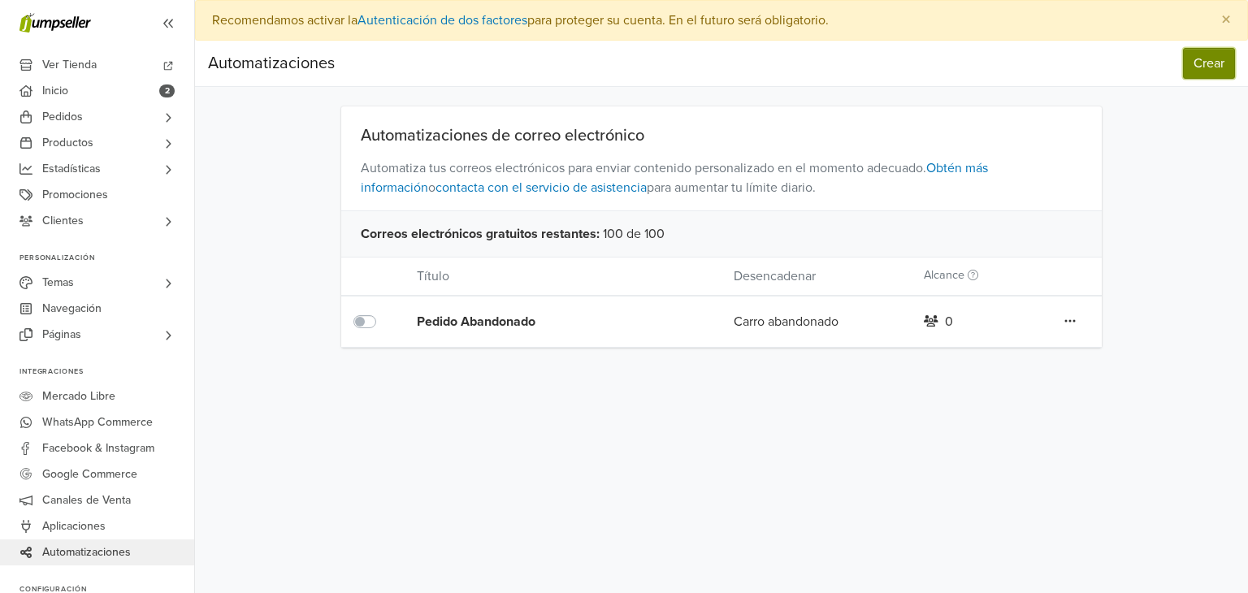
click at [1220, 52] on button "Crear" at bounding box center [1209, 63] width 52 height 31
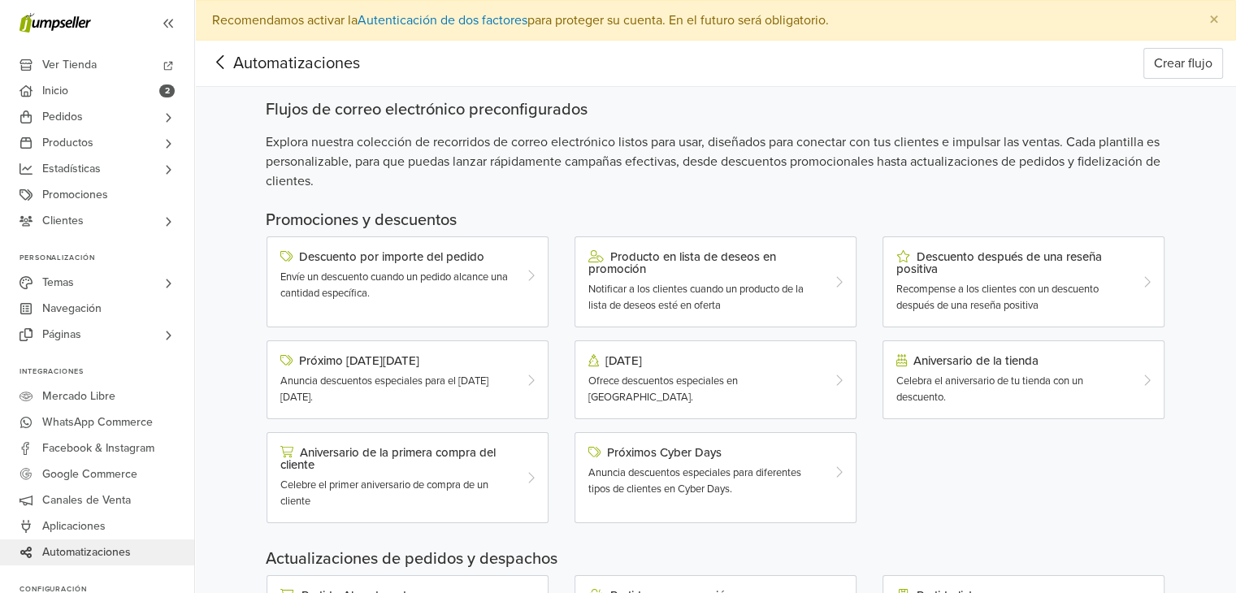
click at [1038, 275] on div "Descuento después de una reseña positiva Recompense a los clientes con un descu…" at bounding box center [1012, 281] width 256 height 63
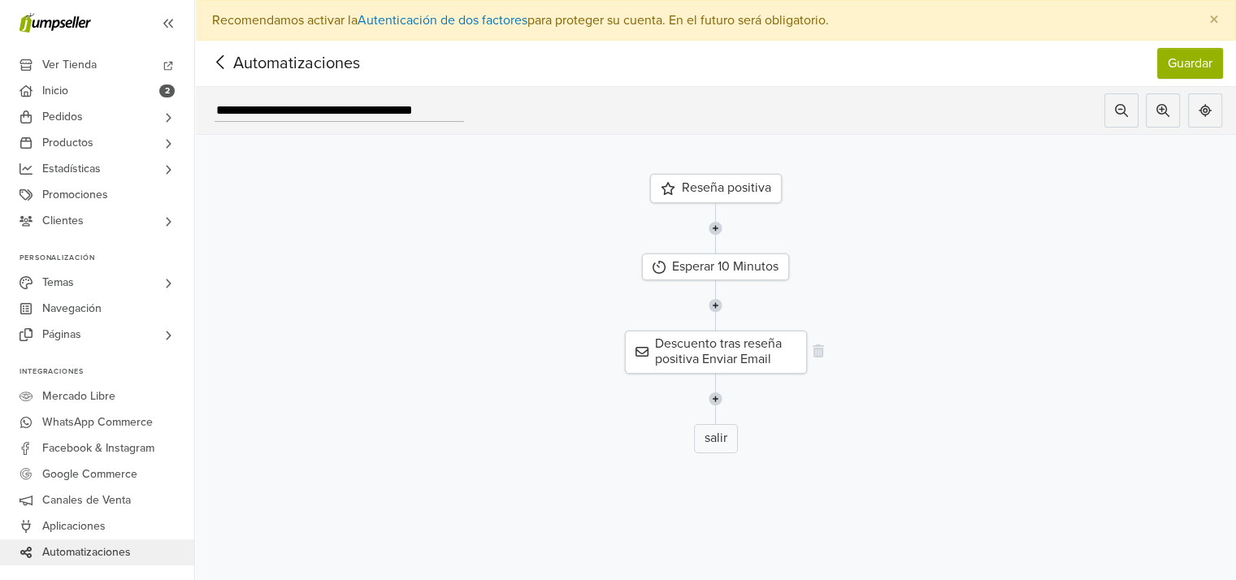
click at [728, 349] on div "Descuento tras reseña positiva Enviar Email" at bounding box center [716, 352] width 182 height 42
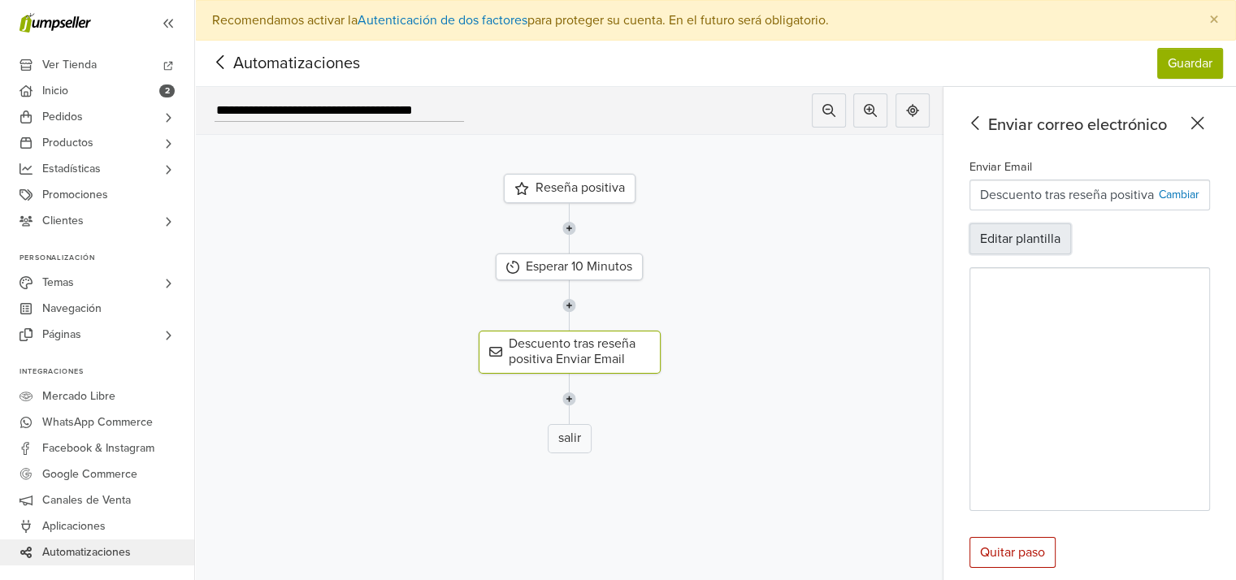
click at [1034, 241] on button "Editar plantilla" at bounding box center [1020, 238] width 102 height 31
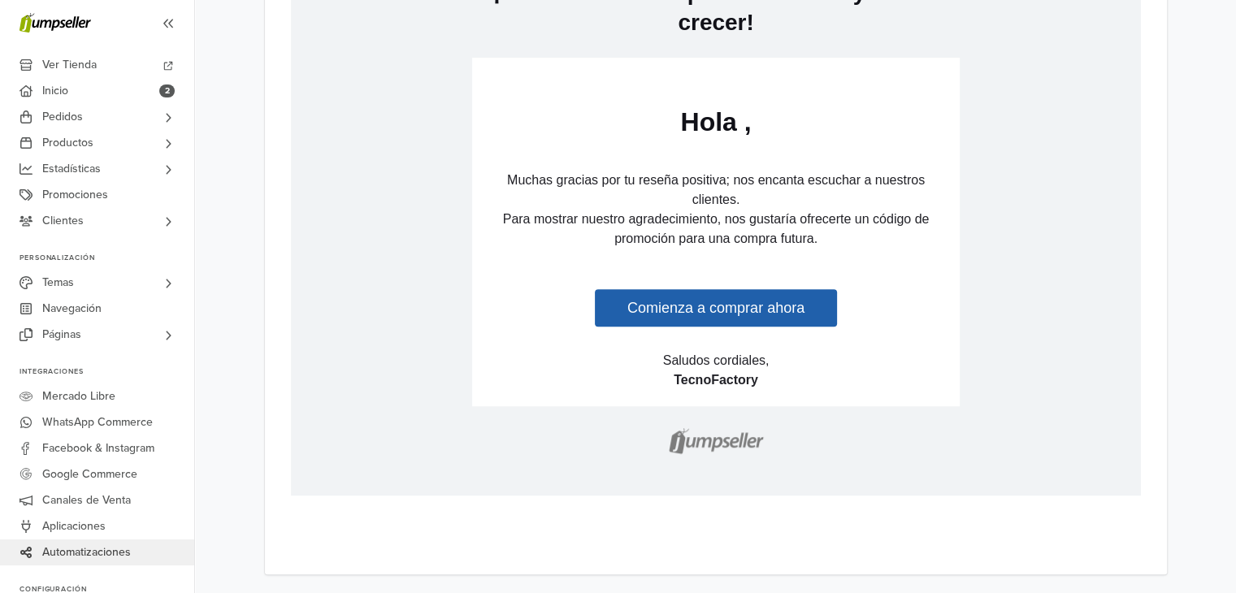
scroll to position [336, 0]
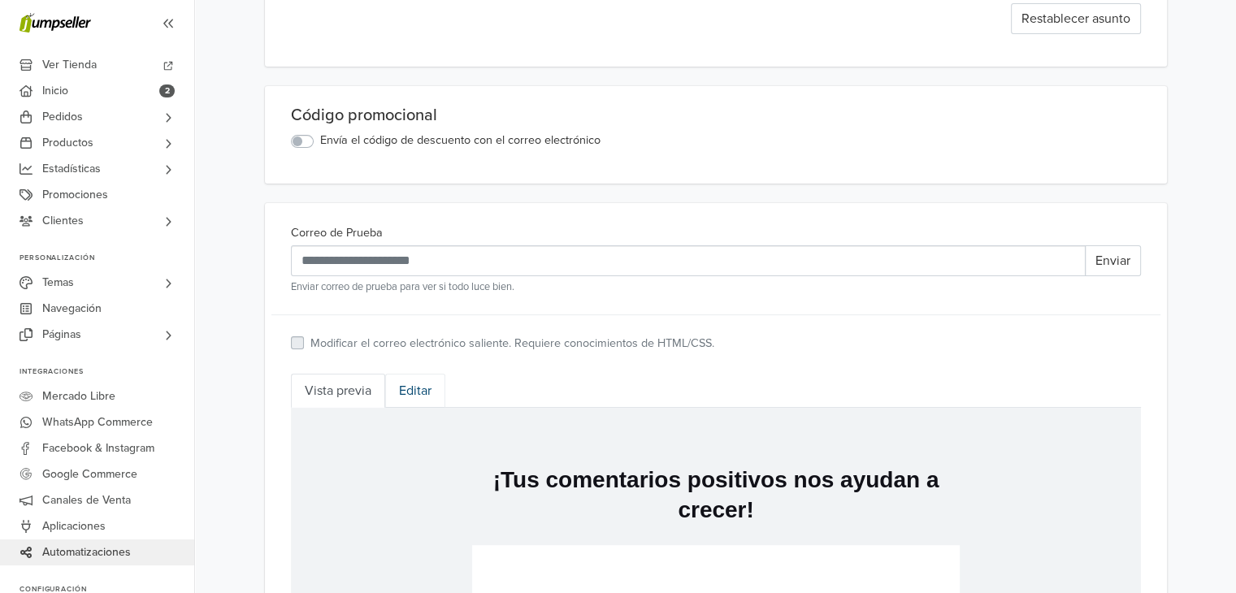
click at [418, 382] on link "Editar" at bounding box center [415, 391] width 60 height 34
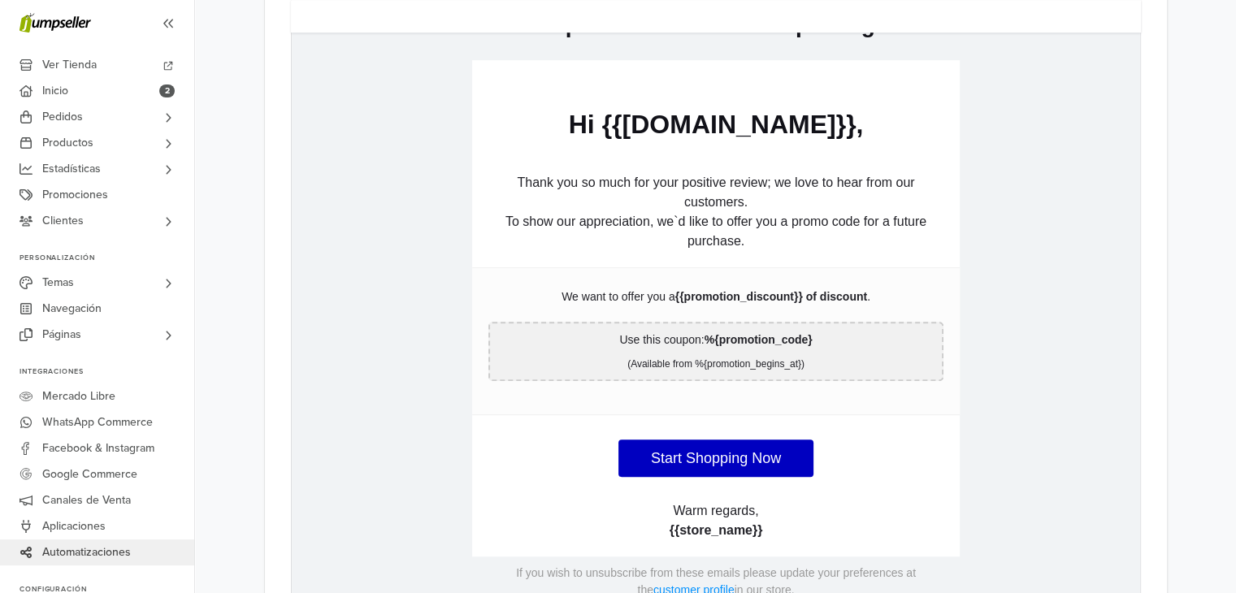
scroll to position [968, 0]
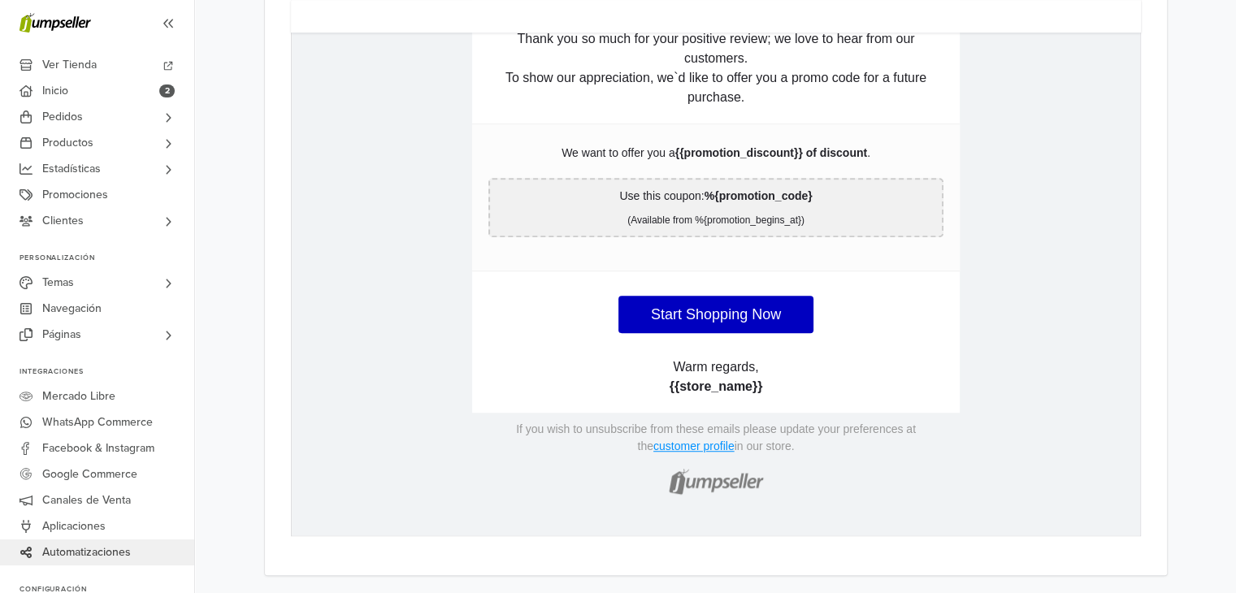
click at [718, 486] on img at bounding box center [715, 479] width 106 height 49
click at [643, 457] on span at bounding box center [650, 462] width 20 height 24
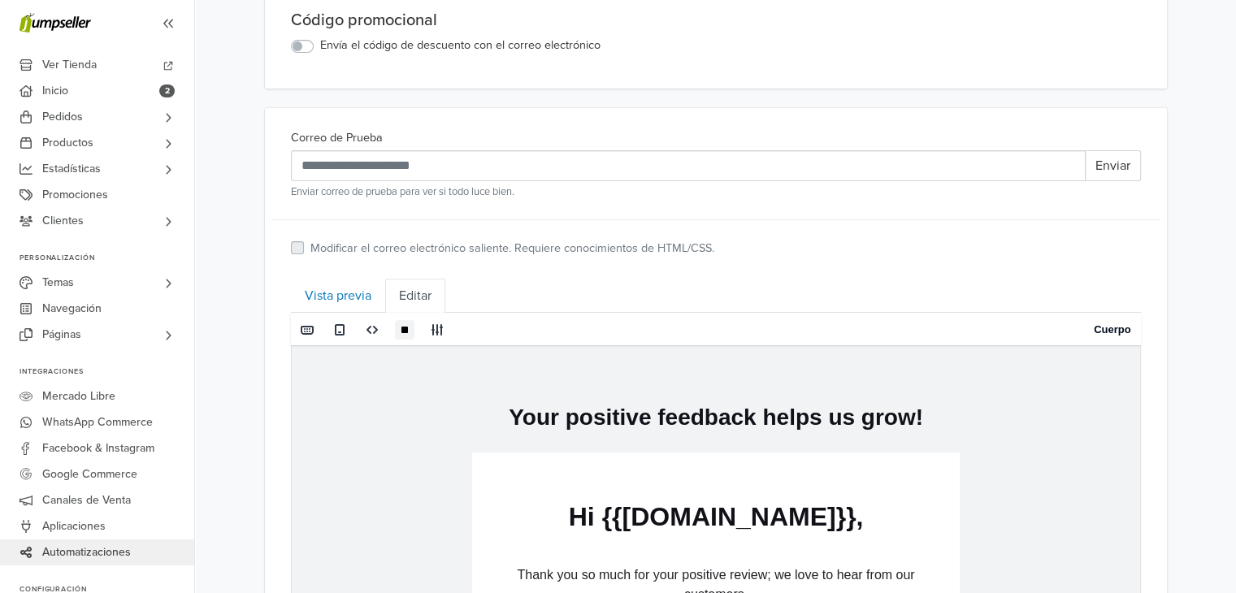
scroll to position [513, 0]
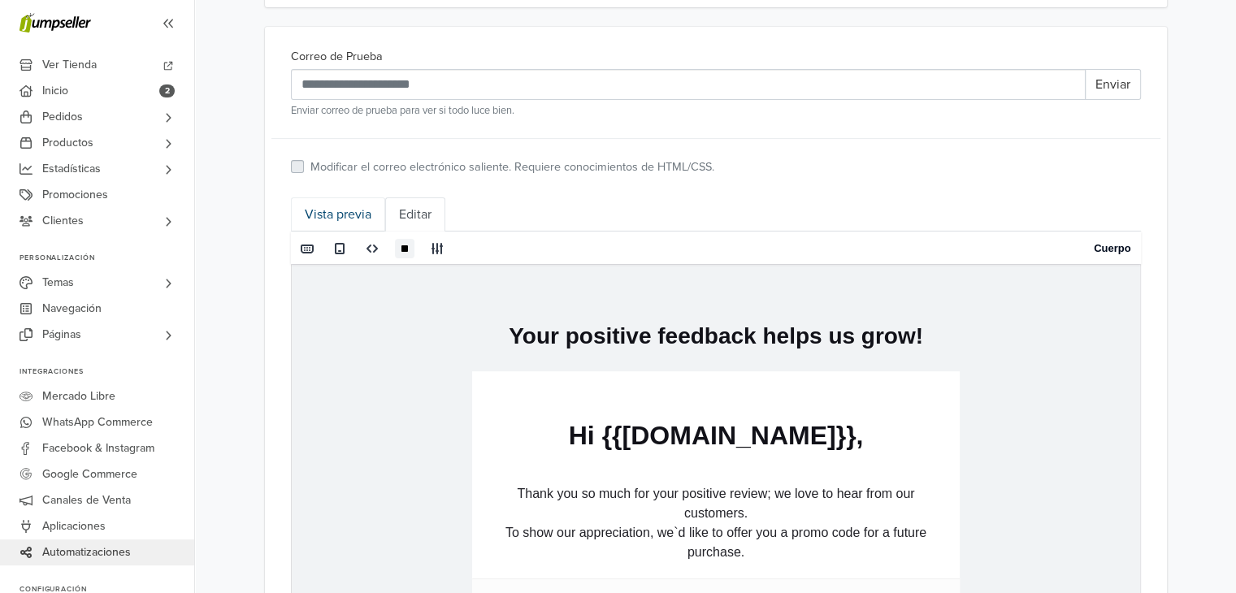
click at [352, 204] on link "Vista previa" at bounding box center [338, 214] width 94 height 34
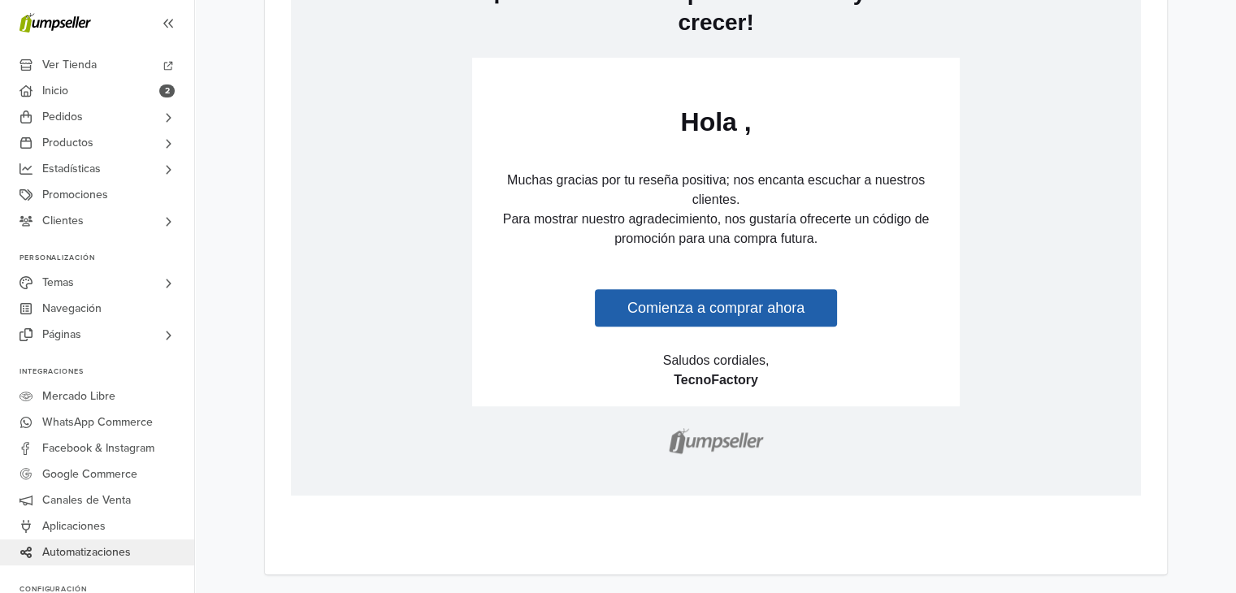
scroll to position [418, 0]
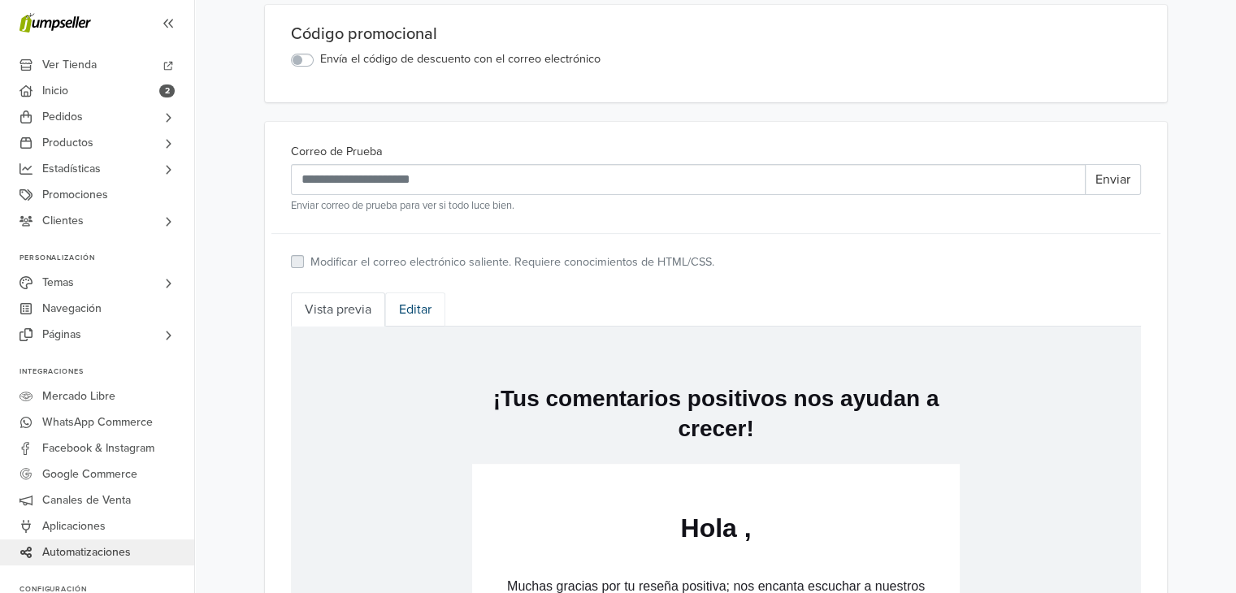
click at [403, 310] on link "Editar" at bounding box center [415, 310] width 60 height 34
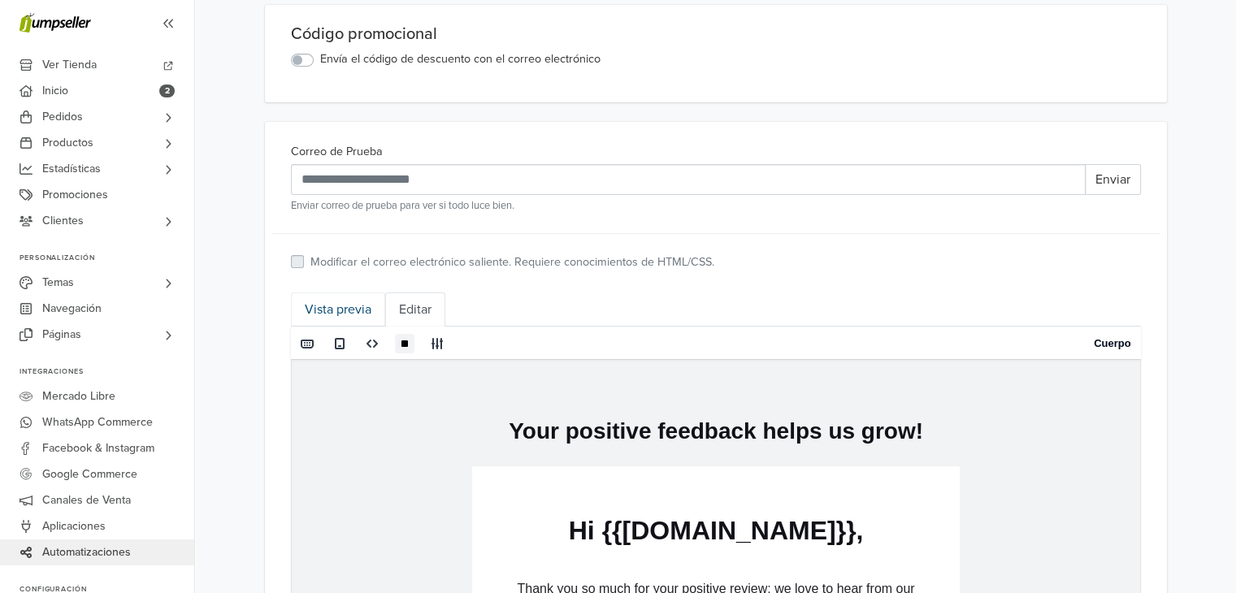
click at [370, 306] on link "Vista previa" at bounding box center [338, 310] width 94 height 34
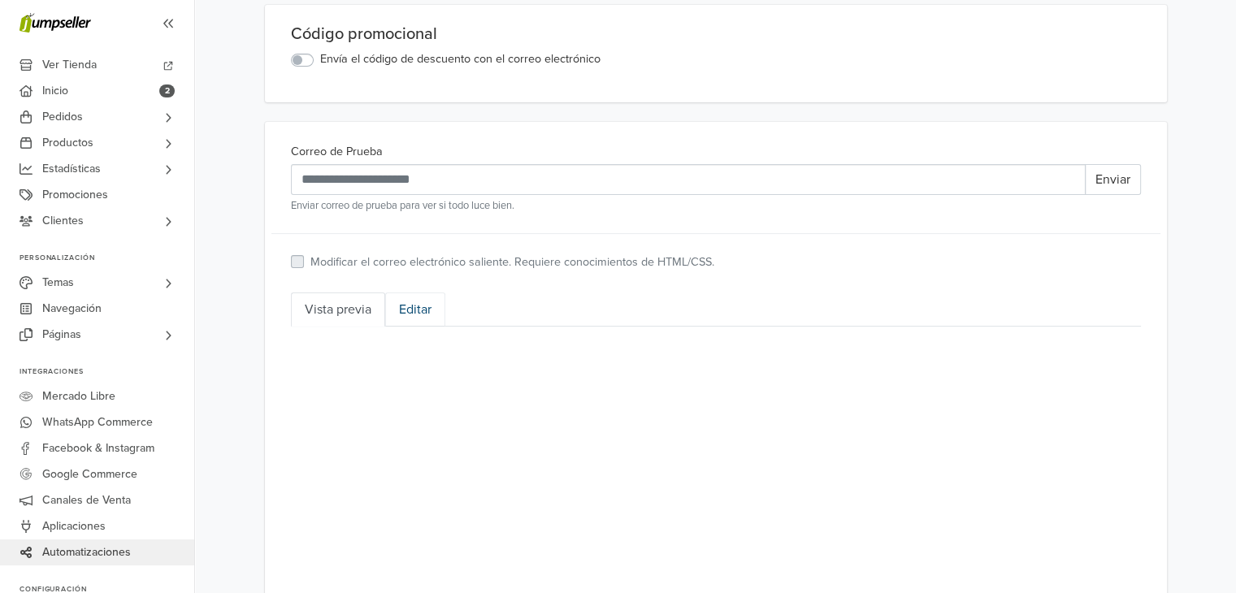
scroll to position [93, 0]
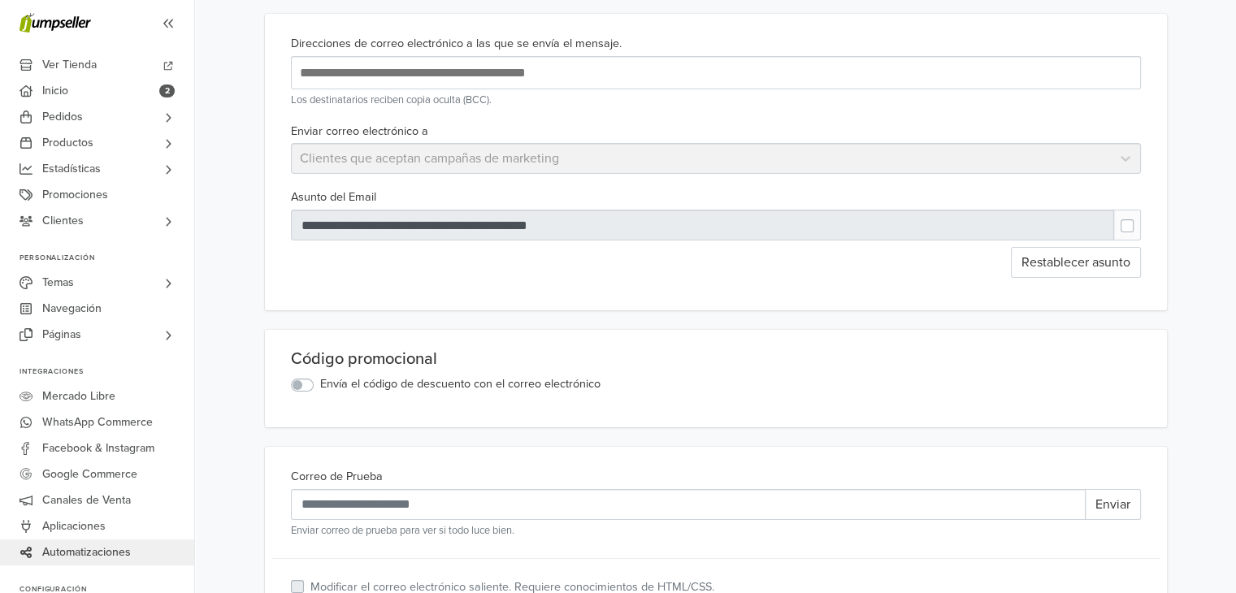
click at [320, 384] on label "Envía el código de descuento con el correo electrónico" at bounding box center [460, 384] width 280 height 18
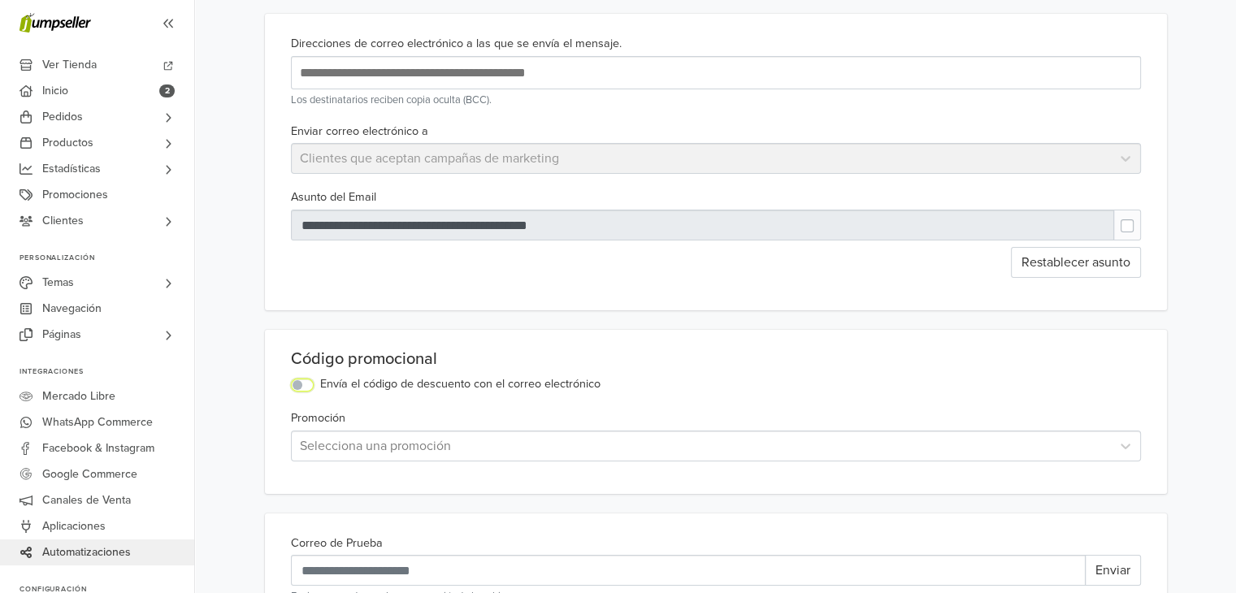
scroll to position [255, 0]
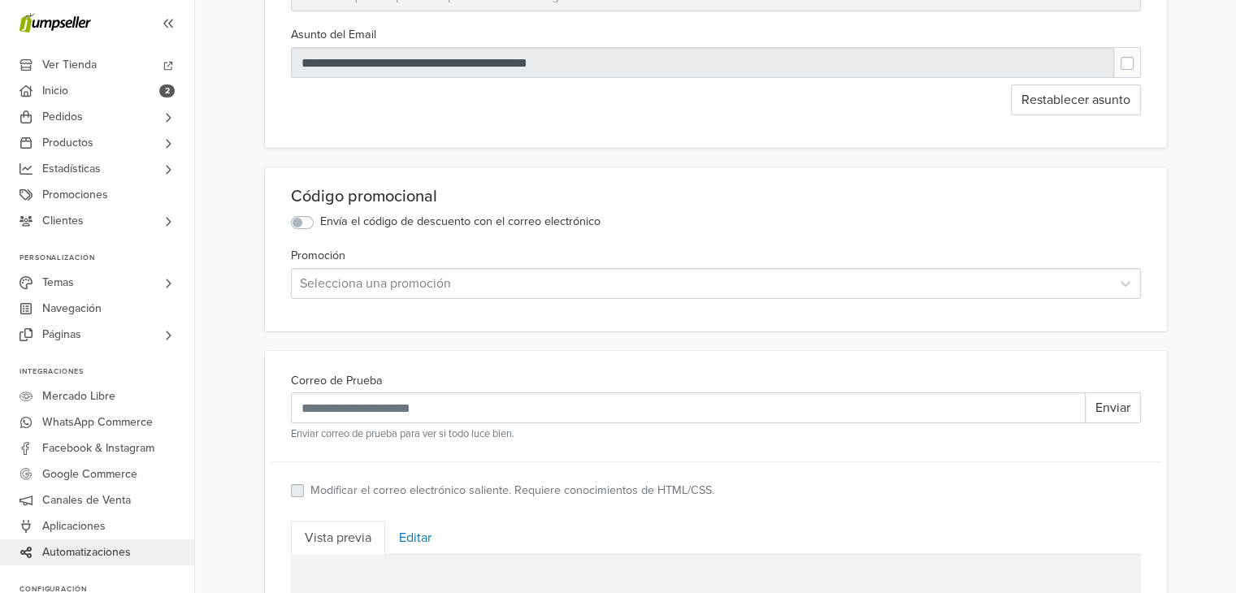
click at [426, 284] on div at bounding box center [701, 283] width 803 height 23
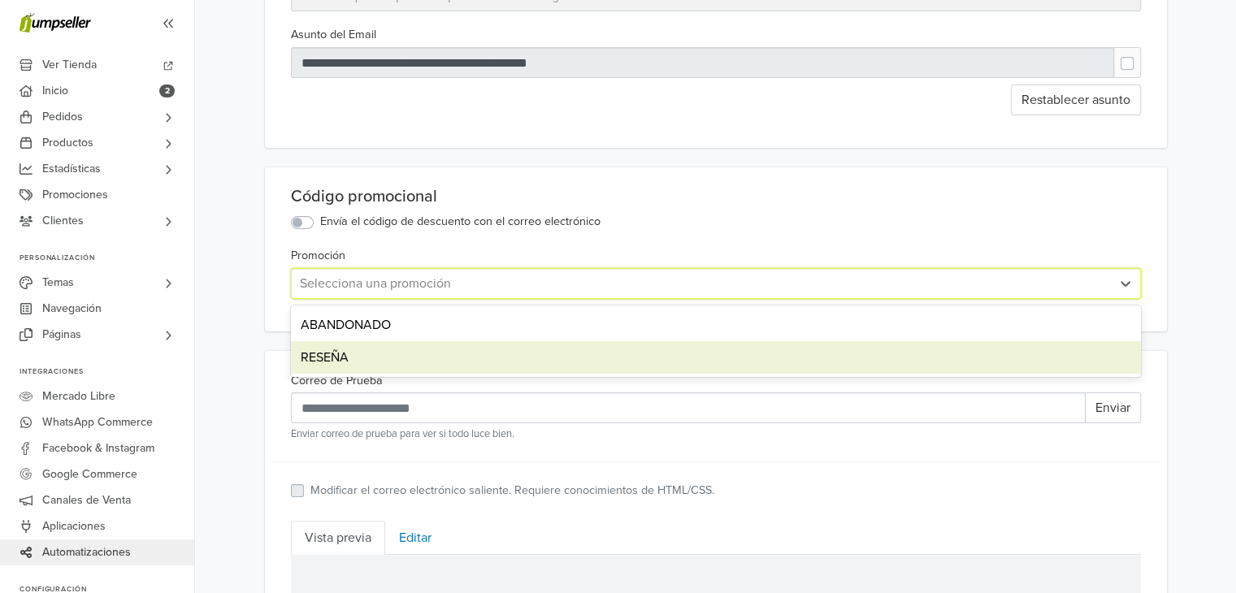
click at [354, 358] on div "RESEÑA" at bounding box center [716, 357] width 850 height 33
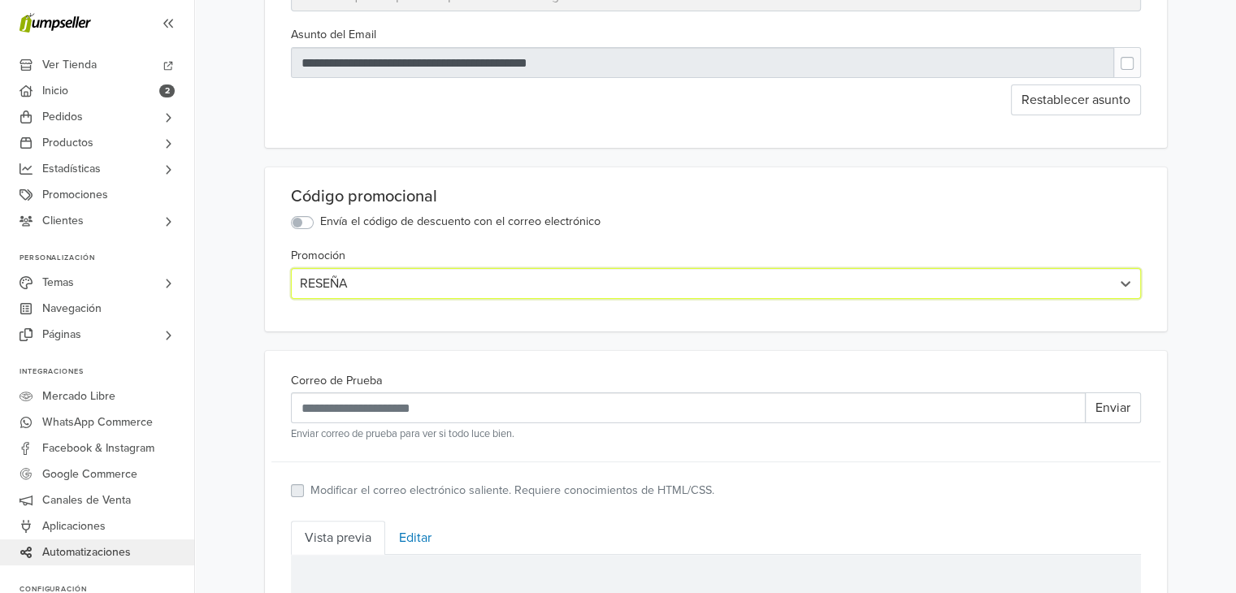
scroll to position [0, 0]
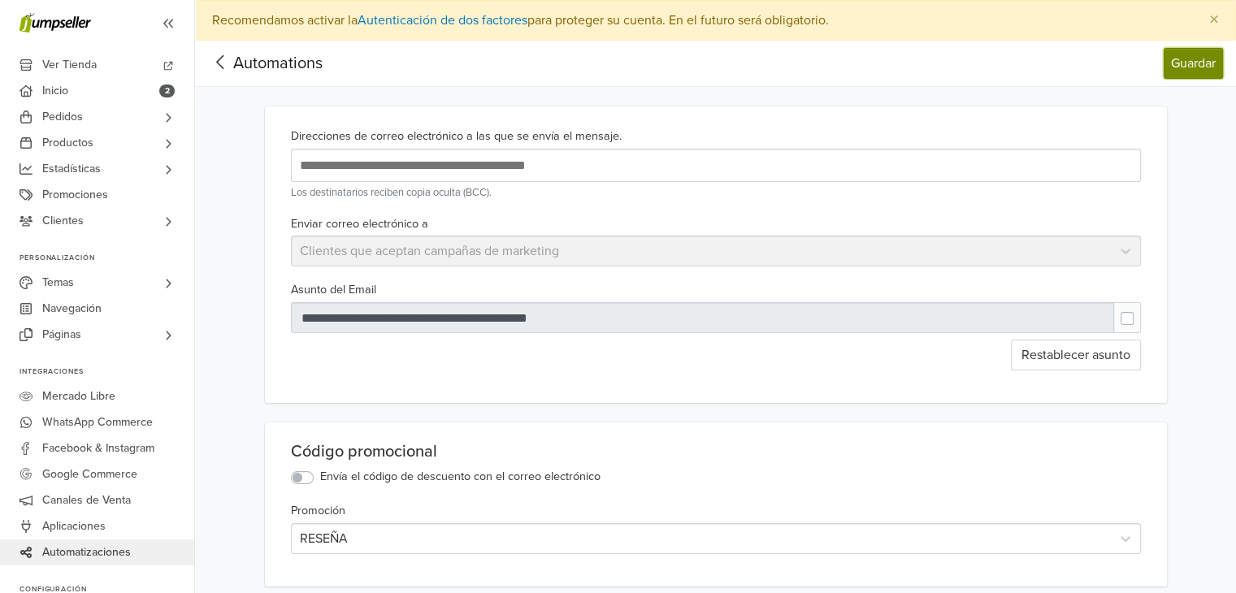
click at [1199, 67] on button "Guardar" at bounding box center [1193, 63] width 59 height 31
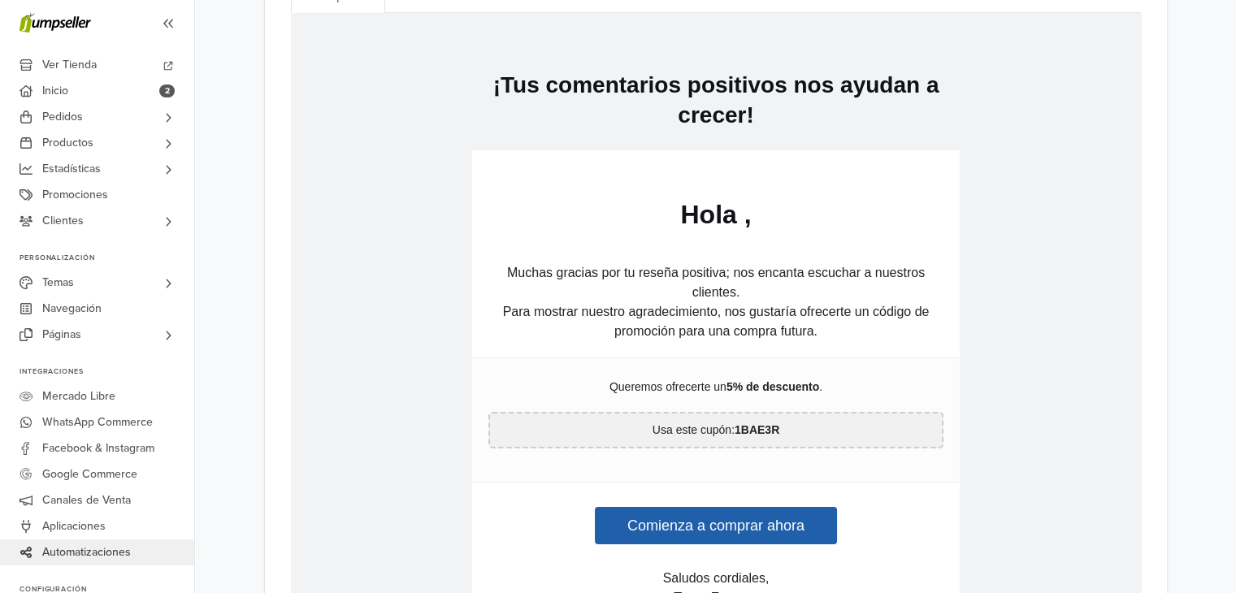
scroll to position [244, 0]
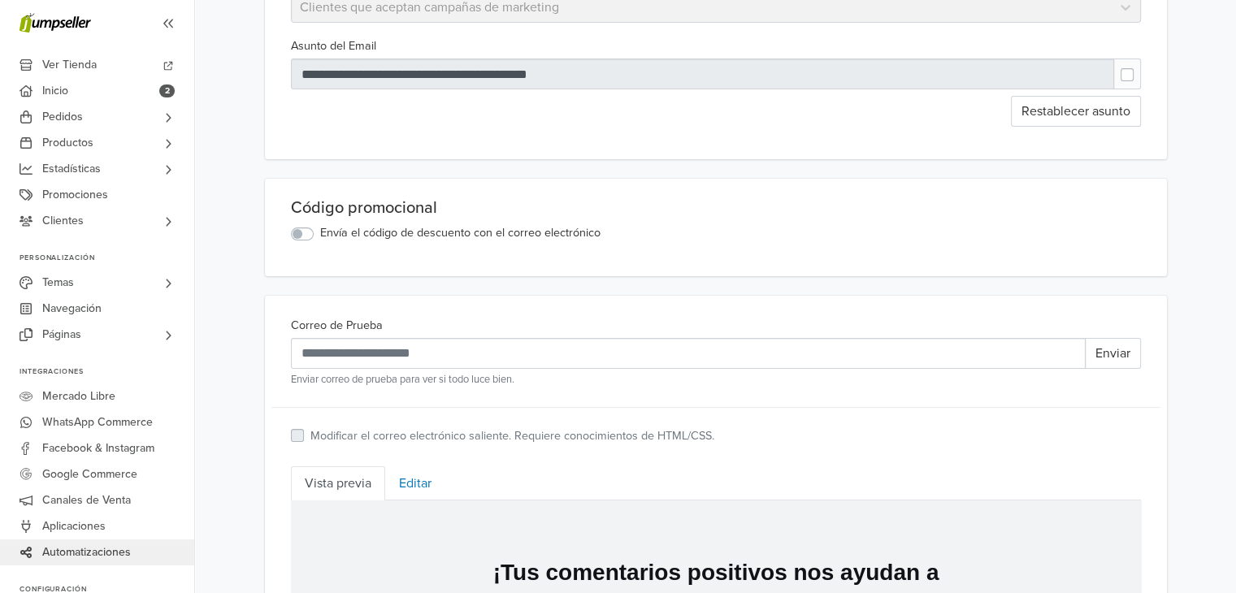
click at [320, 235] on label "Envía el código de descuento con el correo electrónico" at bounding box center [460, 233] width 280 height 18
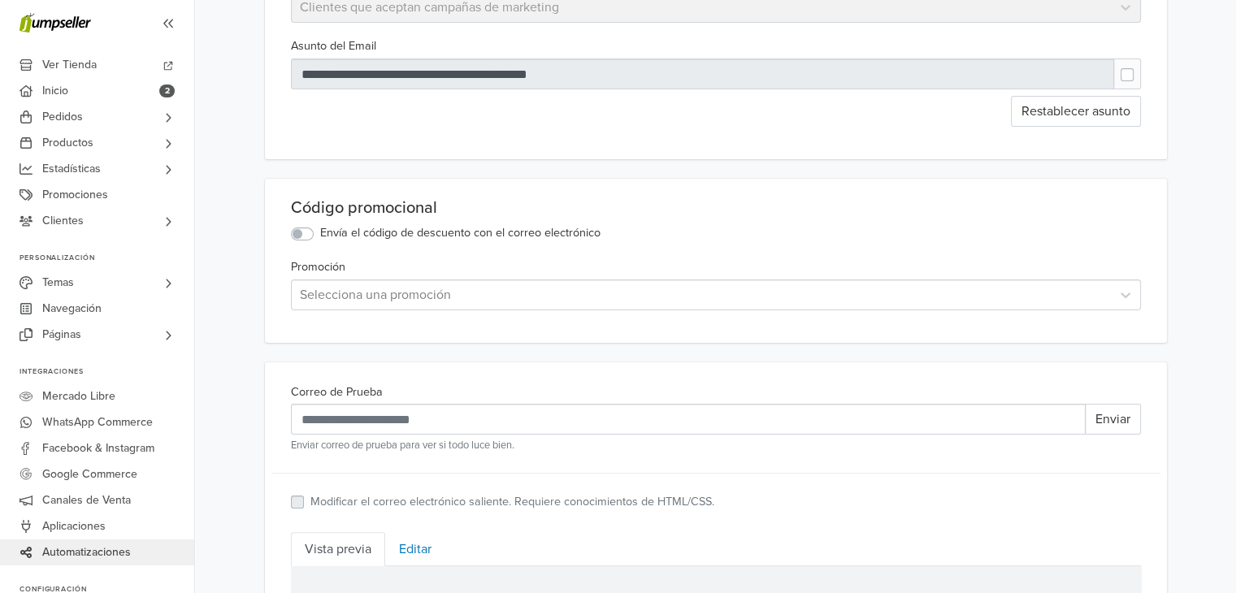
click at [362, 284] on div at bounding box center [701, 295] width 803 height 23
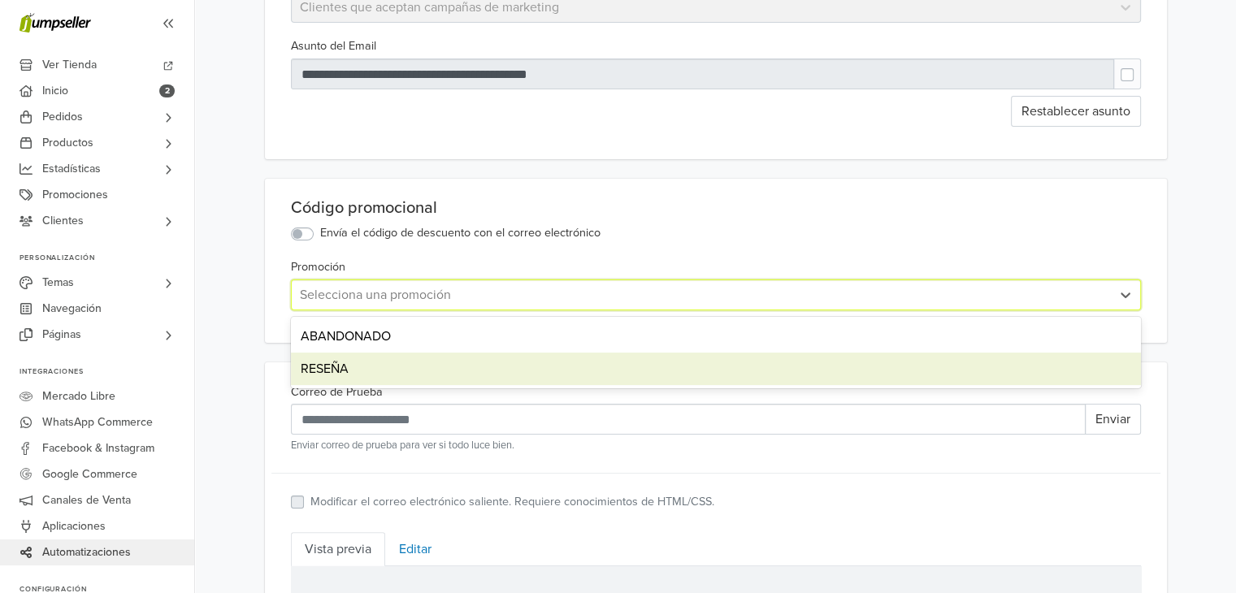
click at [371, 361] on div "RESEÑA" at bounding box center [716, 369] width 850 height 33
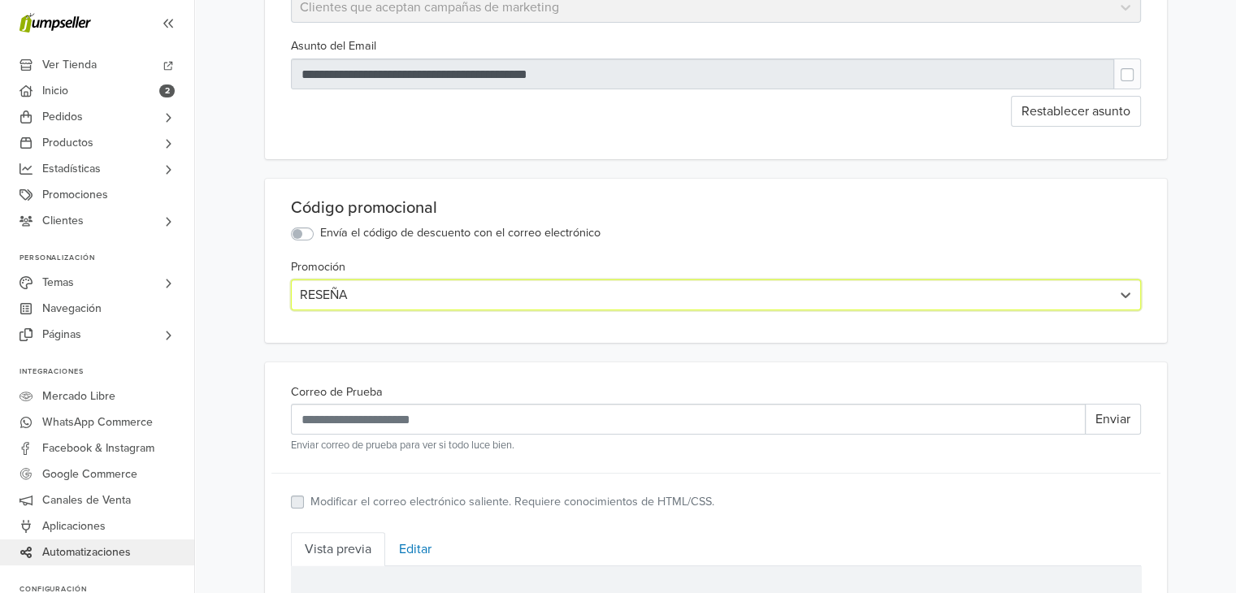
scroll to position [0, 0]
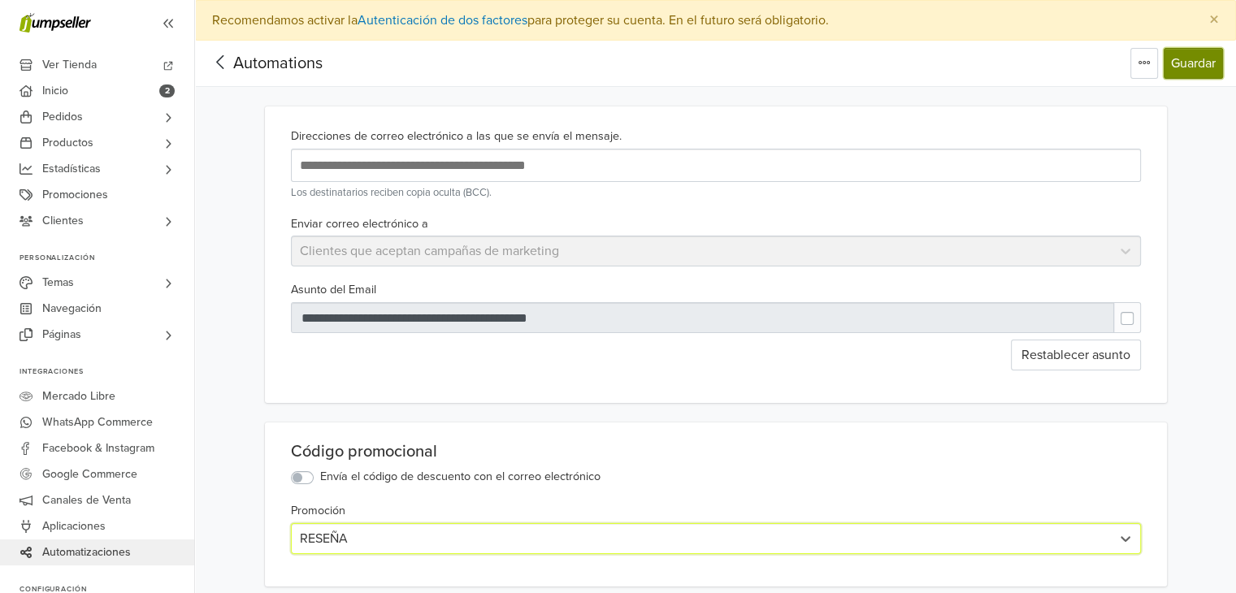
click at [1182, 61] on button "Guardar" at bounding box center [1193, 63] width 59 height 31
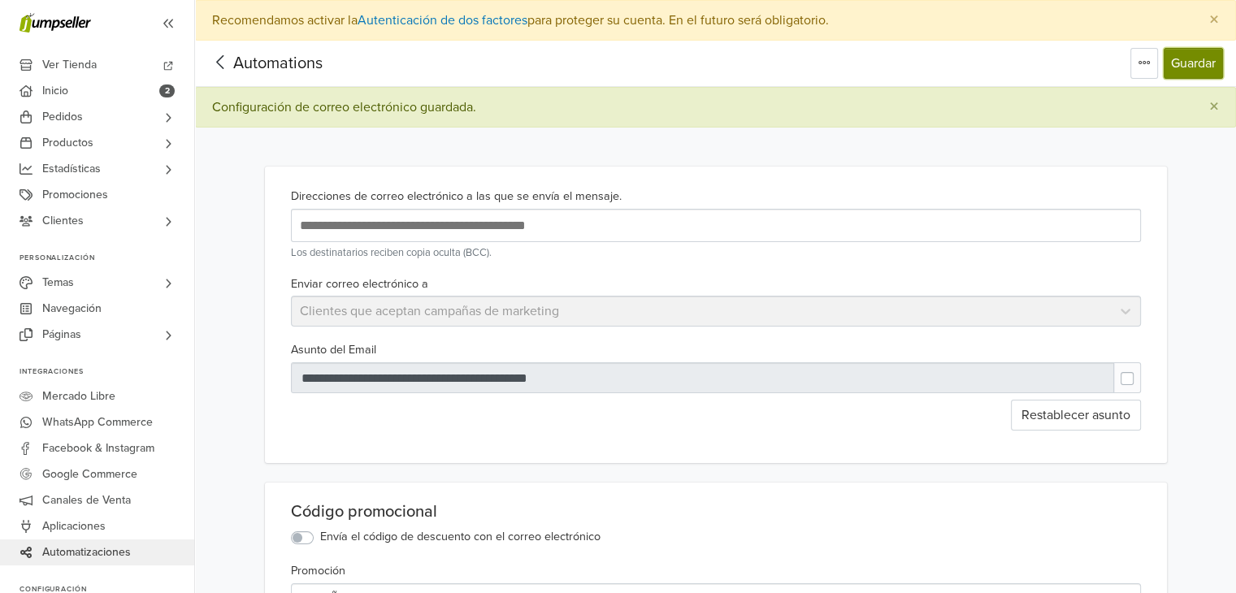
scroll to position [406, 0]
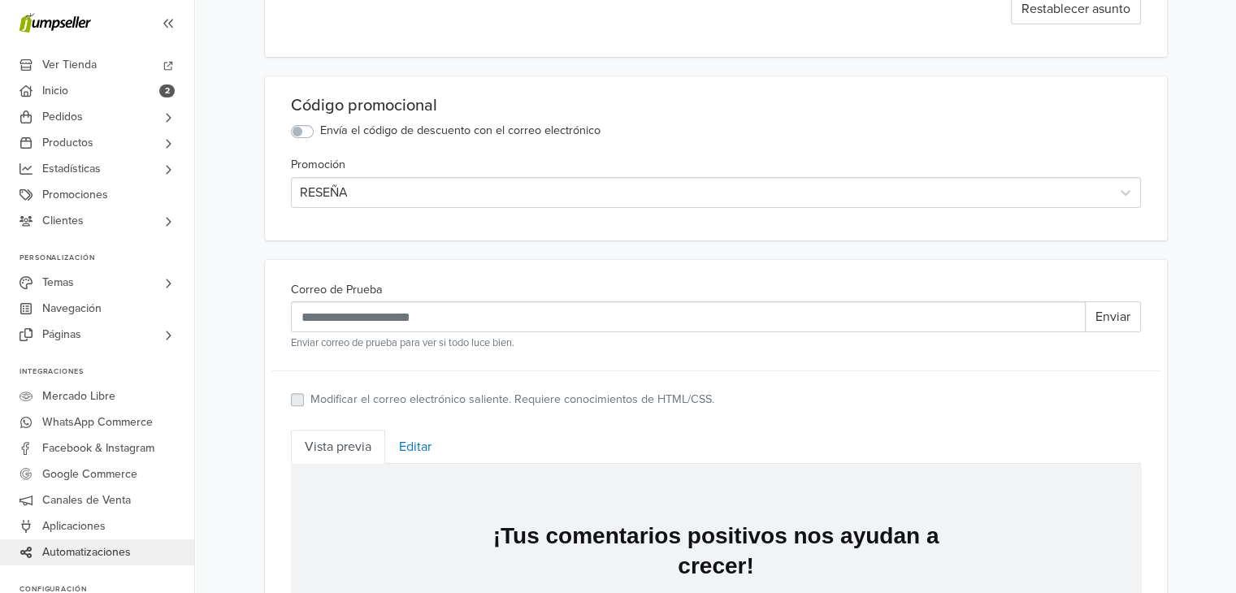
click at [423, 436] on link "Editar" at bounding box center [415, 447] width 60 height 34
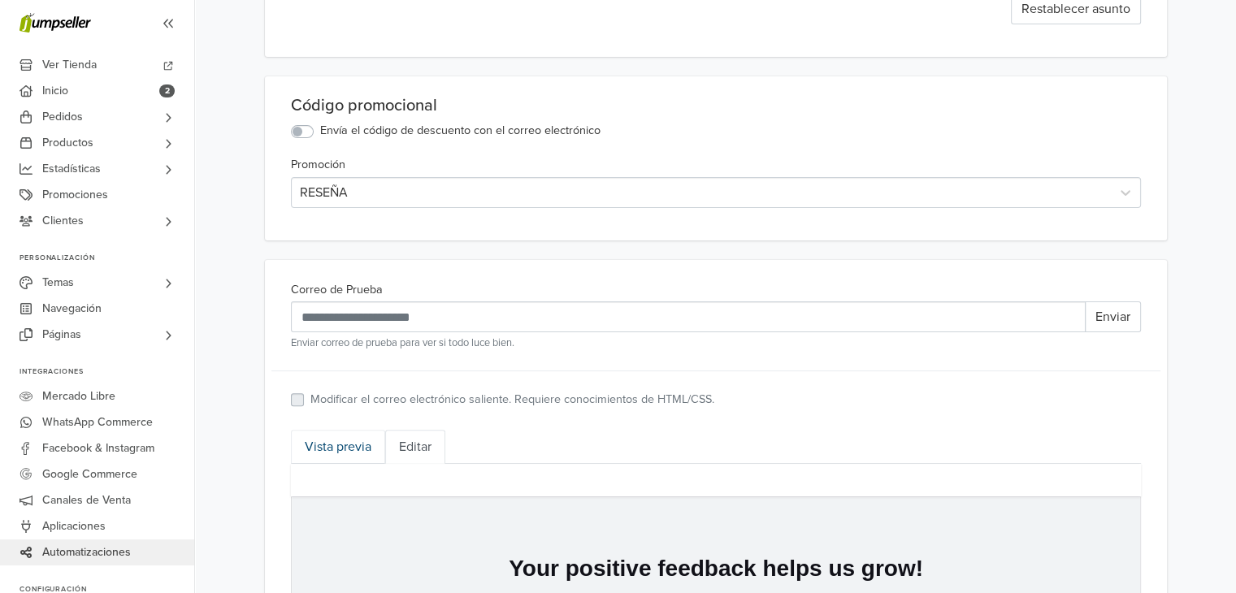
click at [345, 457] on link "Vista previa" at bounding box center [338, 447] width 94 height 34
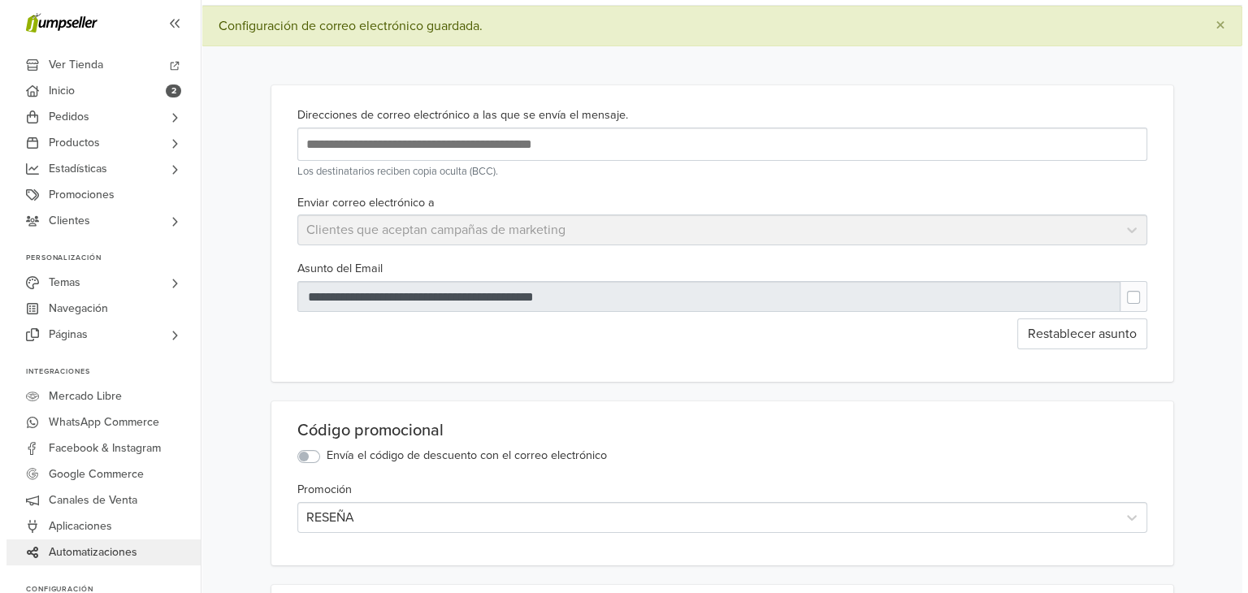
scroll to position [0, 0]
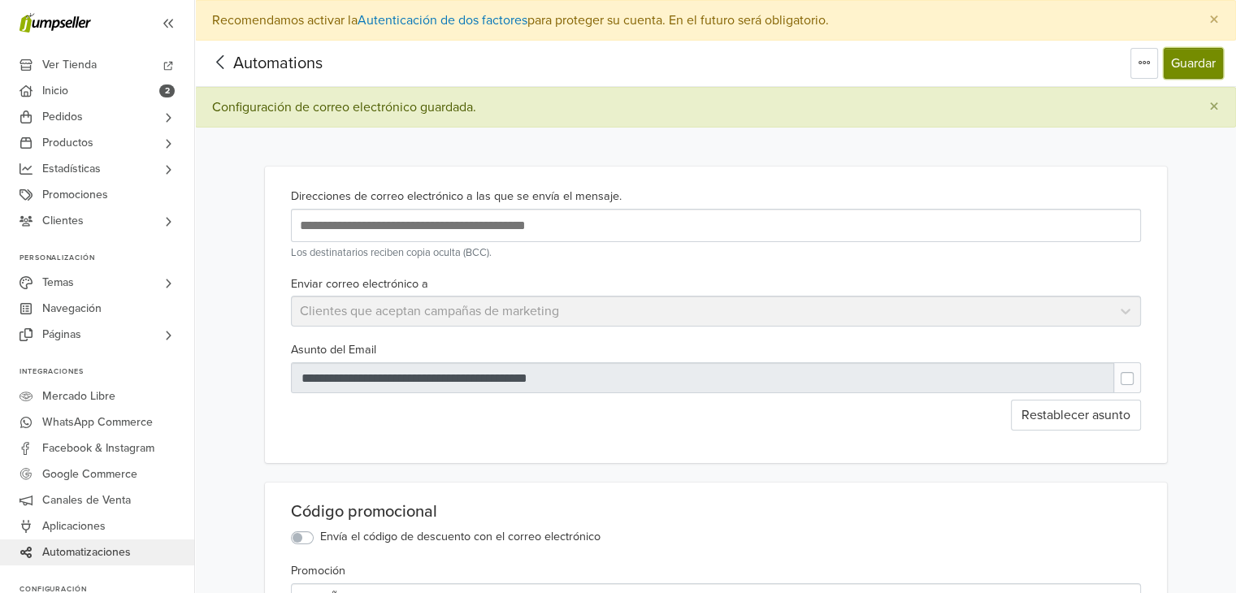
click at [1207, 66] on button "Guardar" at bounding box center [1193, 63] width 59 height 31
click at [227, 63] on icon at bounding box center [220, 62] width 25 height 20
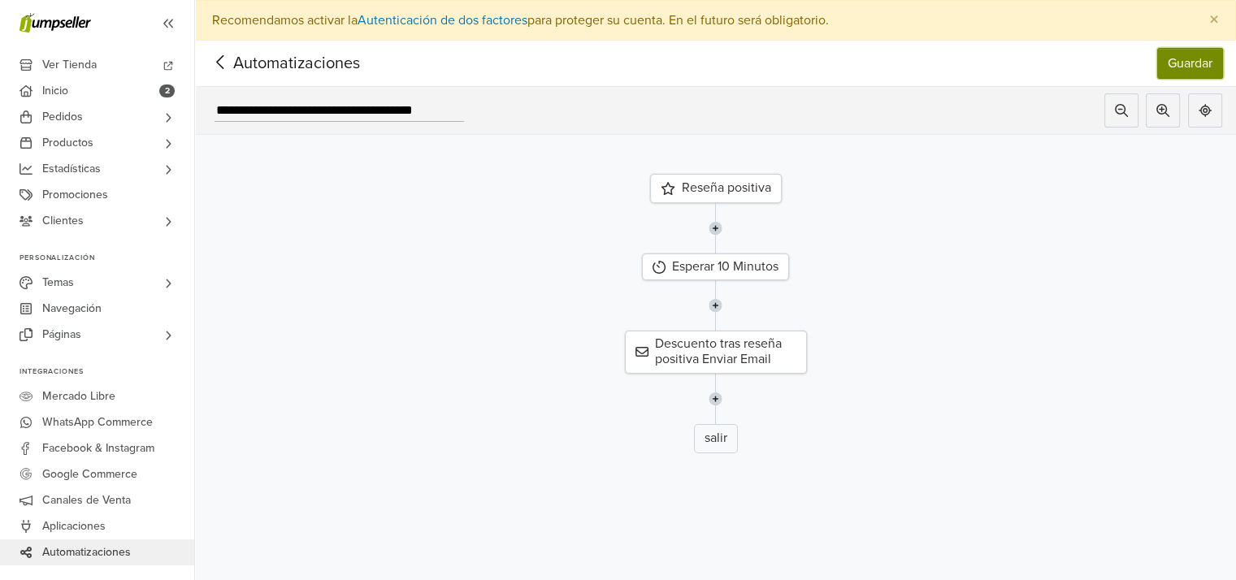
click at [1193, 66] on button "Guardar" at bounding box center [1190, 63] width 66 height 31
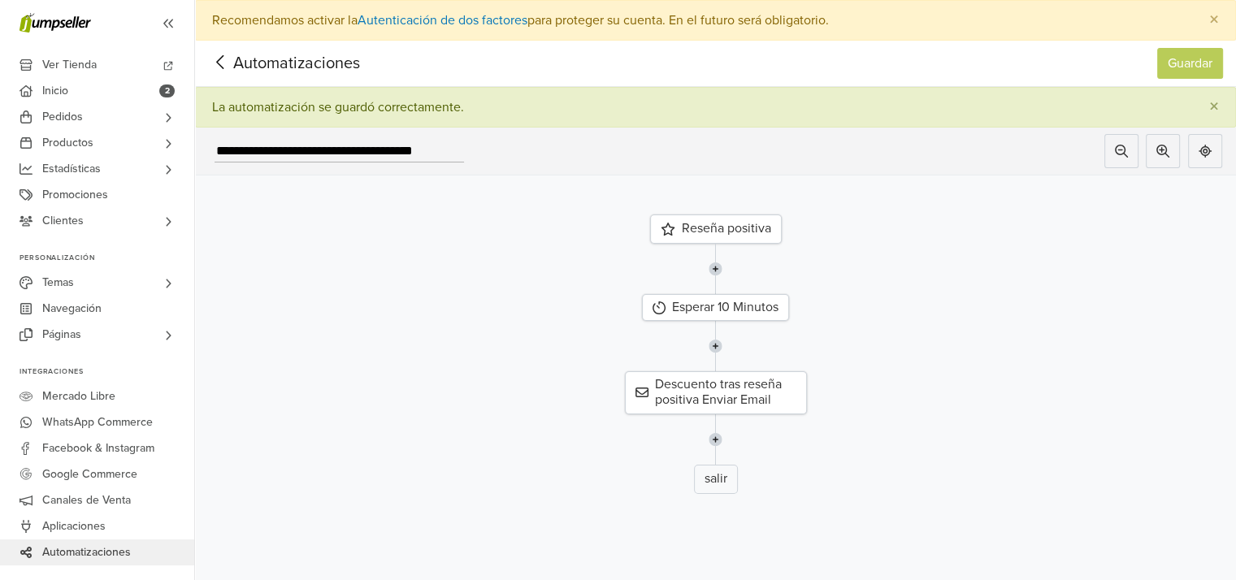
click at [220, 63] on icon at bounding box center [220, 62] width 25 height 20
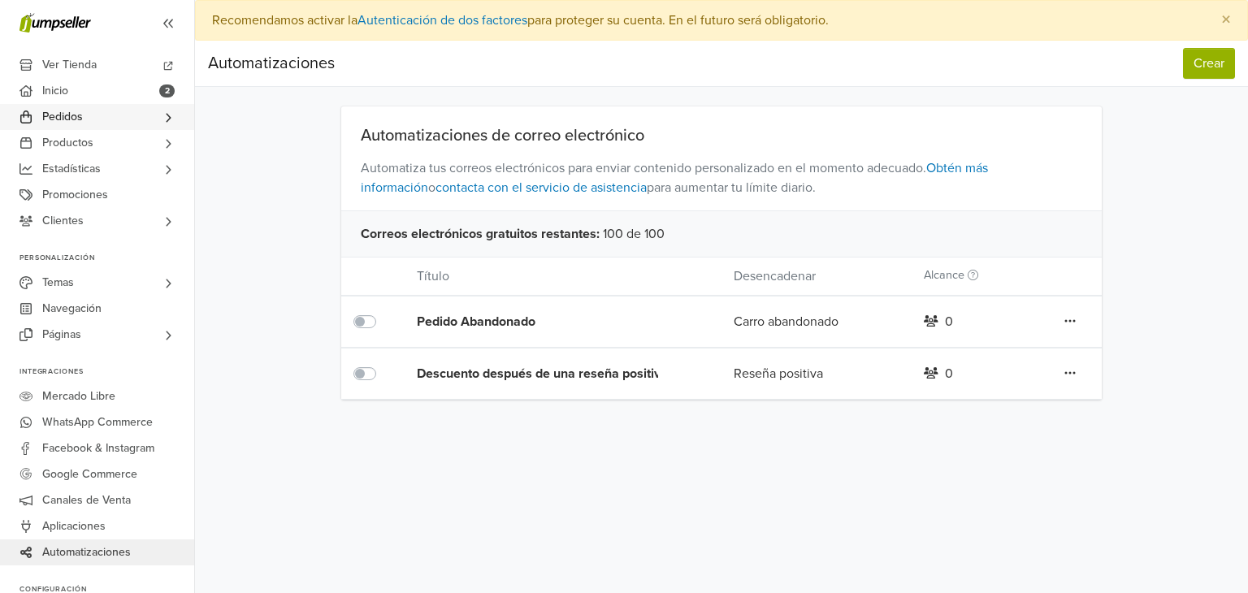
click at [105, 116] on link "Pedidos" at bounding box center [97, 117] width 194 height 26
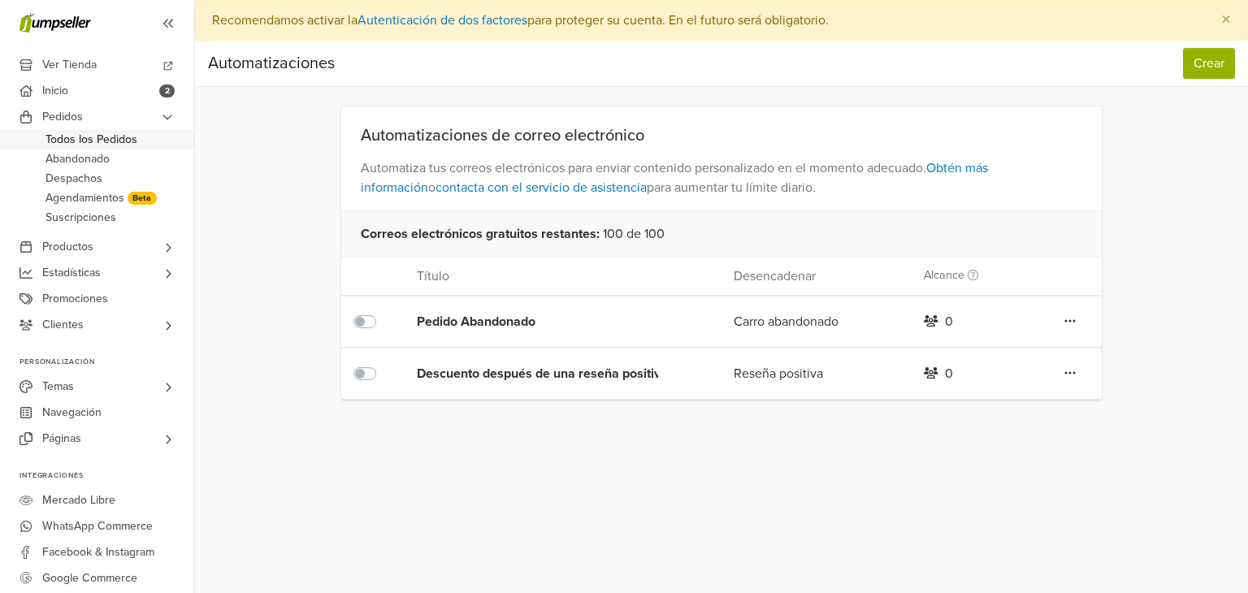
click at [105, 141] on span "Todos los Pedidos" at bounding box center [92, 140] width 92 height 20
